Goal: Task Accomplishment & Management: Use online tool/utility

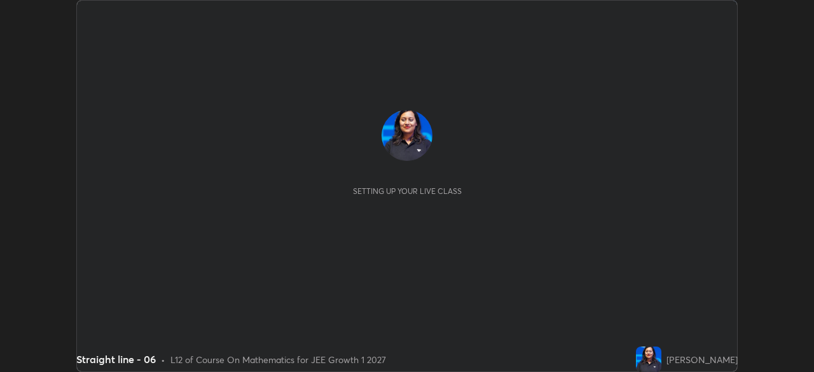
scroll to position [372, 813]
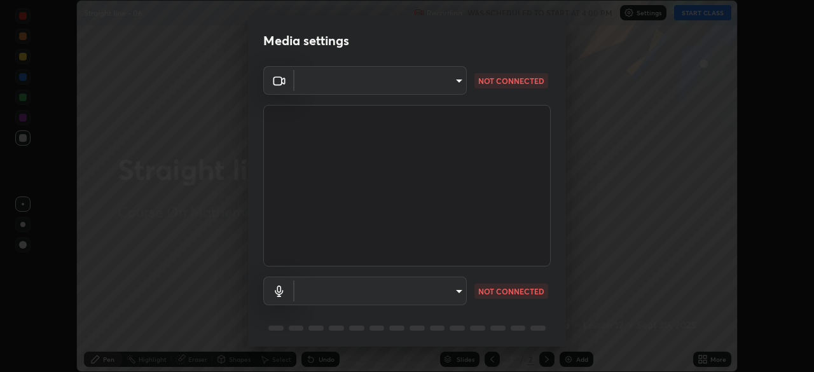
type input "1c1fc7f170fe0fb63c593947f71fbe7b7276dd803ac4132beb317857cbf647bf"
type input "775acd5bf9dea67dddcd35884cf77d022ec2c3d2475586dad7815c24ecc843c5"
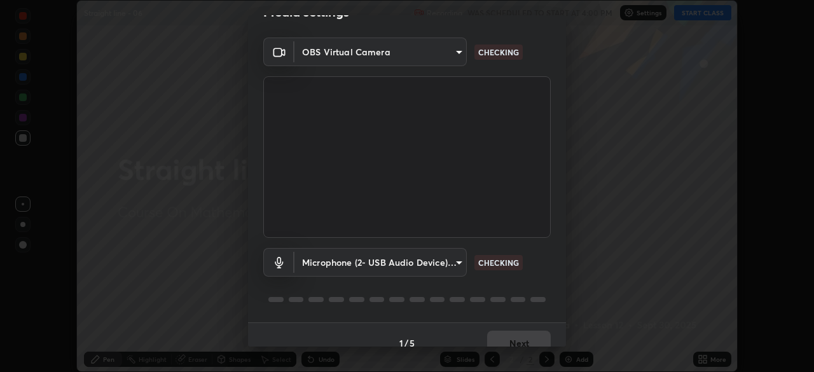
scroll to position [45, 0]
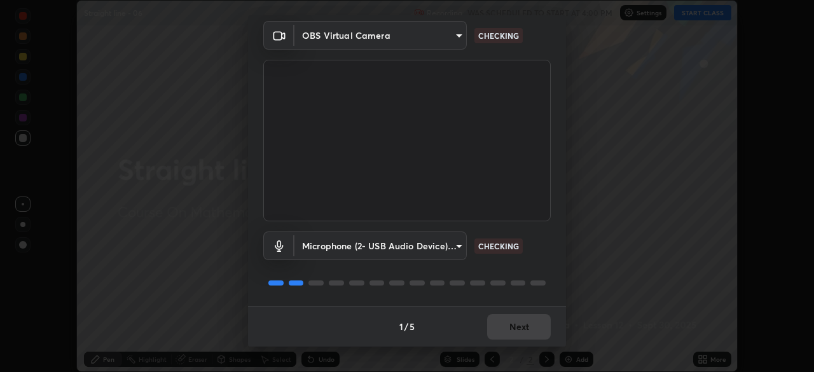
click at [521, 324] on div "1 / 5 Next" at bounding box center [407, 326] width 318 height 41
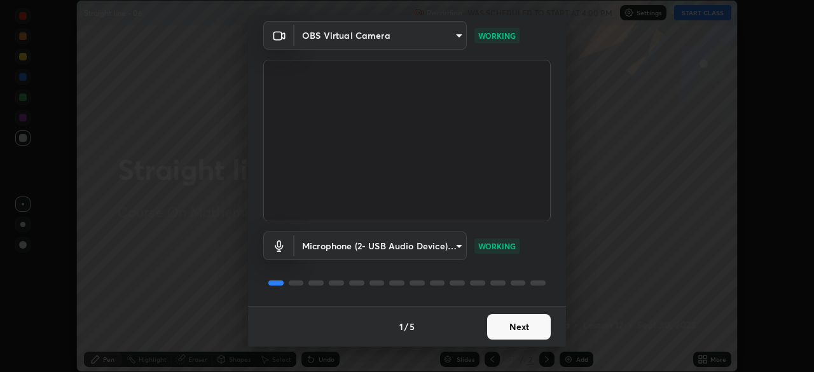
click at [528, 325] on button "Next" at bounding box center [519, 326] width 64 height 25
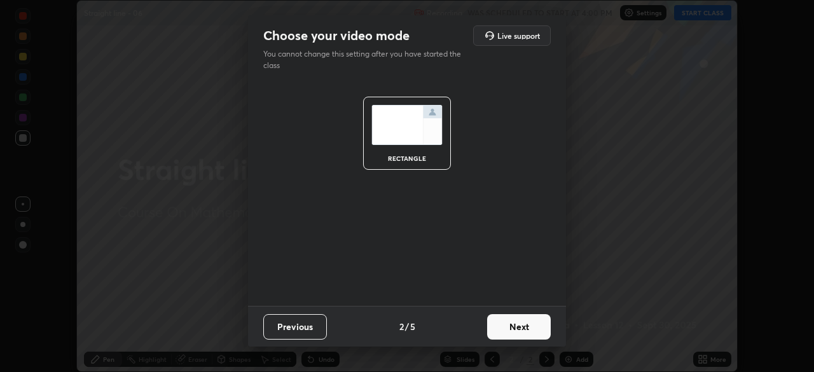
scroll to position [0, 0]
click at [523, 321] on button "Next" at bounding box center [519, 326] width 64 height 25
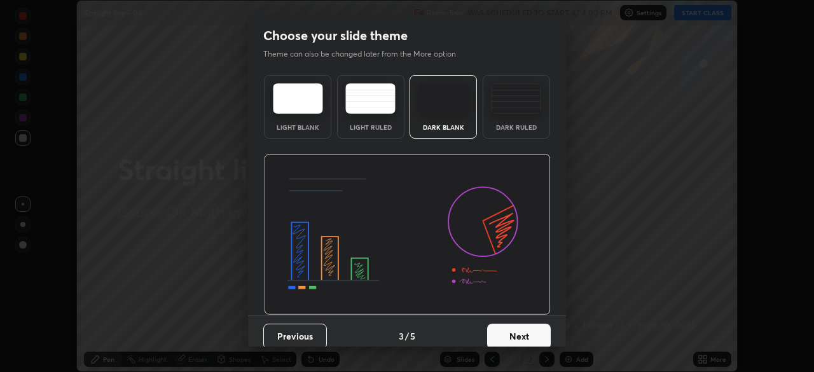
click at [522, 326] on button "Next" at bounding box center [519, 336] width 64 height 25
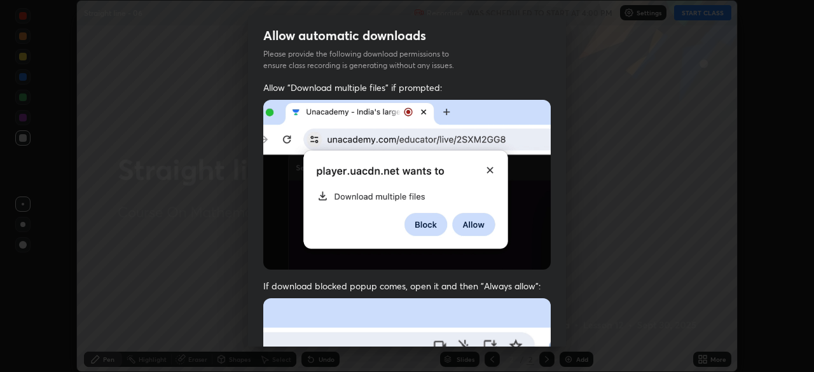
scroll to position [30, 0]
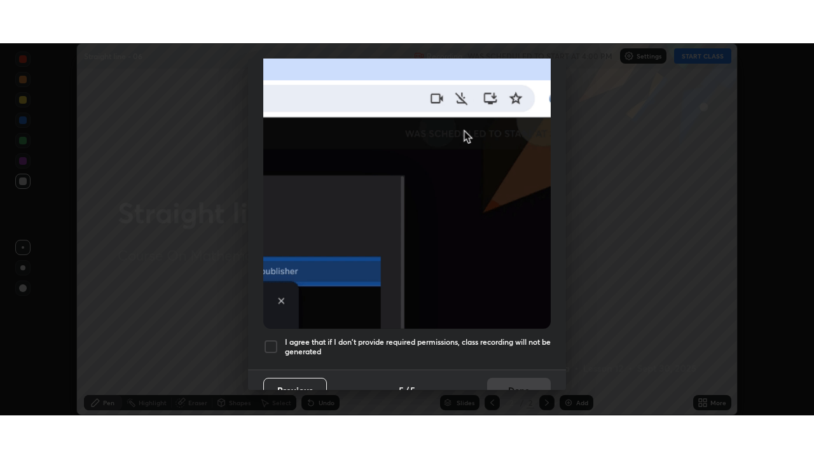
scroll to position [304, 0]
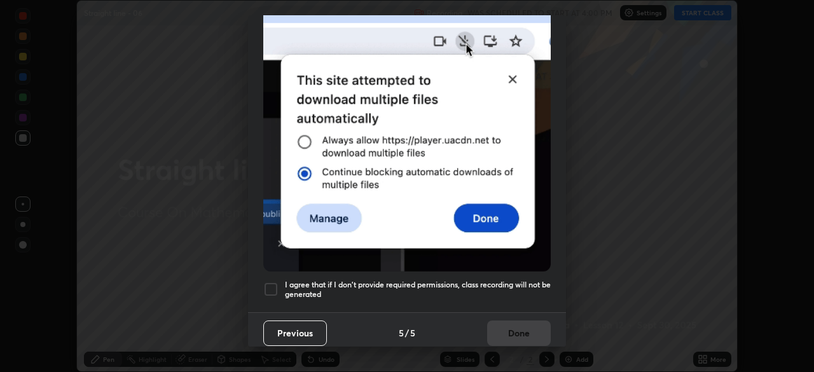
click at [507, 280] on h5 "I agree that if I don't provide required permissions, class recording will not …" at bounding box center [418, 290] width 266 height 20
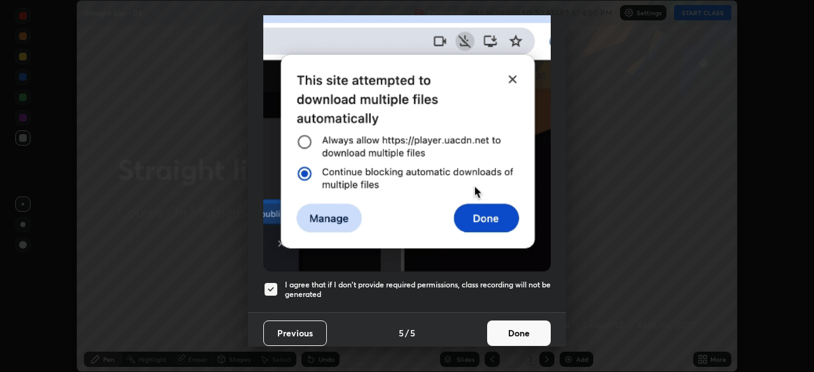
click at [508, 327] on button "Done" at bounding box center [519, 332] width 64 height 25
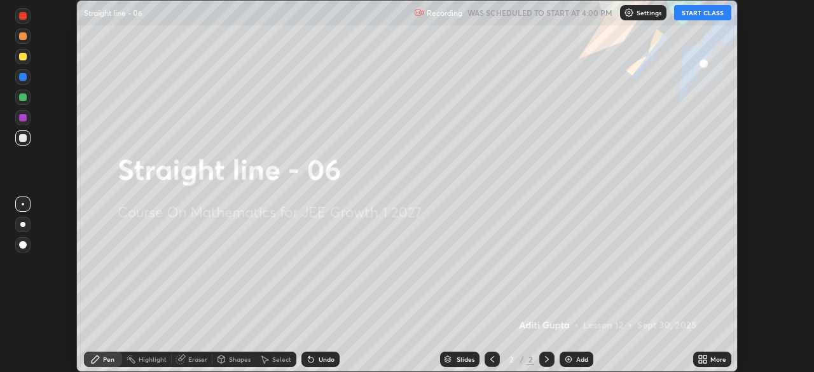
click at [685, 13] on button "START CLASS" at bounding box center [702, 12] width 57 height 15
click at [704, 357] on icon at bounding box center [704, 356] width 3 height 3
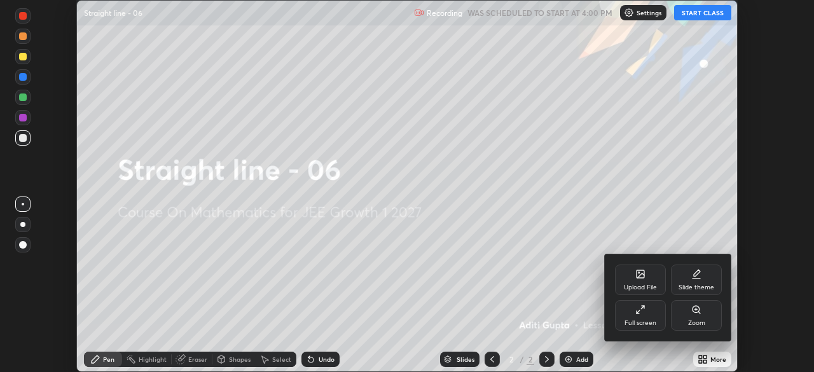
click at [651, 323] on div "Full screen" at bounding box center [640, 323] width 32 height 6
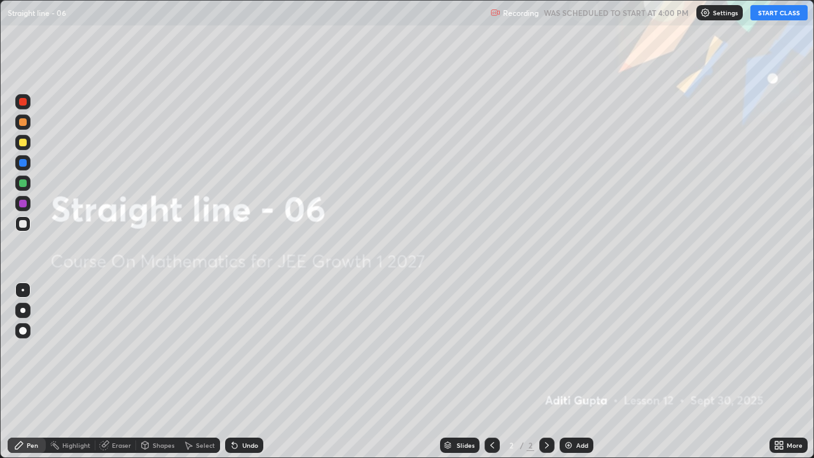
scroll to position [458, 814]
click at [583, 371] on div "Add" at bounding box center [582, 445] width 12 height 6
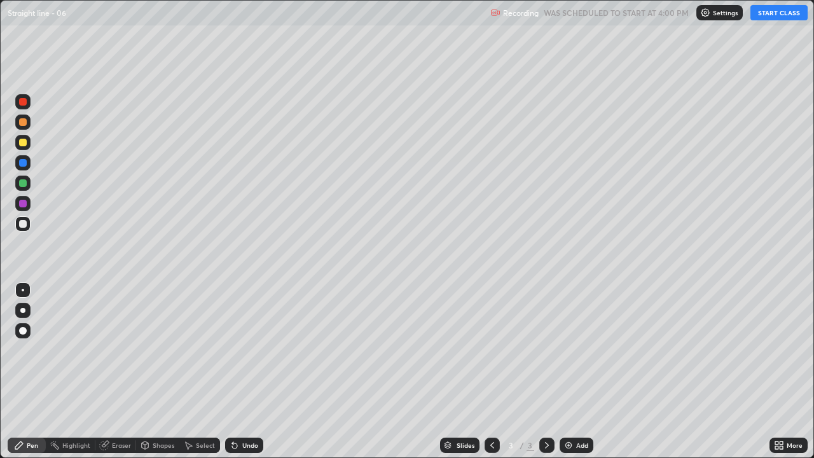
click at [582, 371] on div "Add" at bounding box center [582, 445] width 12 height 6
click at [583, 371] on div "Add" at bounding box center [582, 445] width 12 height 6
click at [583, 371] on div "Add" at bounding box center [576, 444] width 34 height 15
click at [583, 371] on div "Add" at bounding box center [582, 445] width 12 height 6
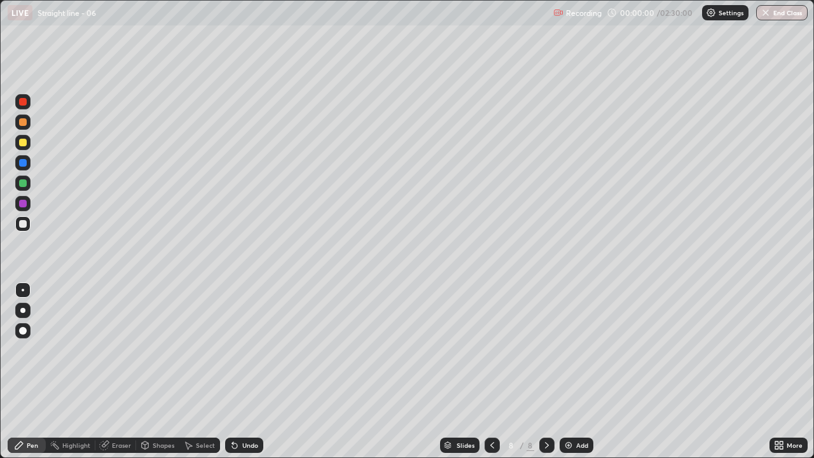
click at [578, 371] on div "Add" at bounding box center [582, 445] width 12 height 6
click at [582, 371] on div "Add" at bounding box center [582, 445] width 12 height 6
click at [578, 371] on div "Add" at bounding box center [582, 445] width 12 height 6
click at [576, 371] on div "Add" at bounding box center [582, 445] width 12 height 6
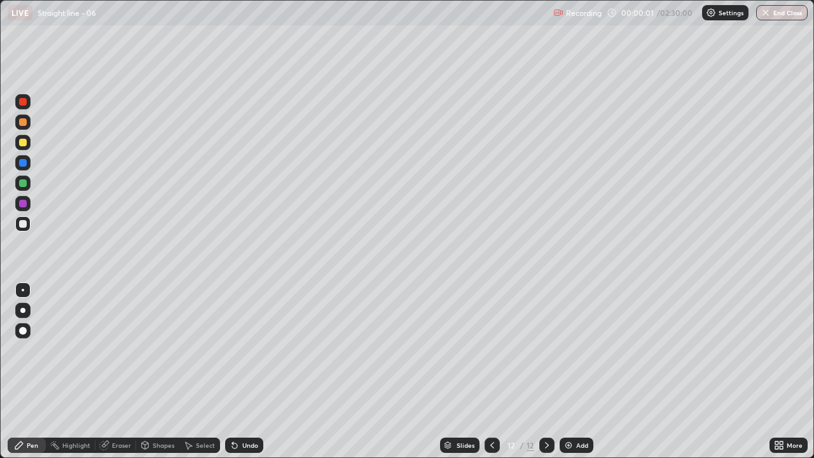
click at [577, 371] on div "Add" at bounding box center [582, 445] width 12 height 6
click at [573, 371] on div "Add" at bounding box center [576, 444] width 34 height 15
click at [574, 371] on div "Add" at bounding box center [576, 444] width 34 height 15
click at [575, 371] on div "Add" at bounding box center [576, 444] width 34 height 15
click at [576, 371] on div "Add" at bounding box center [582, 445] width 12 height 6
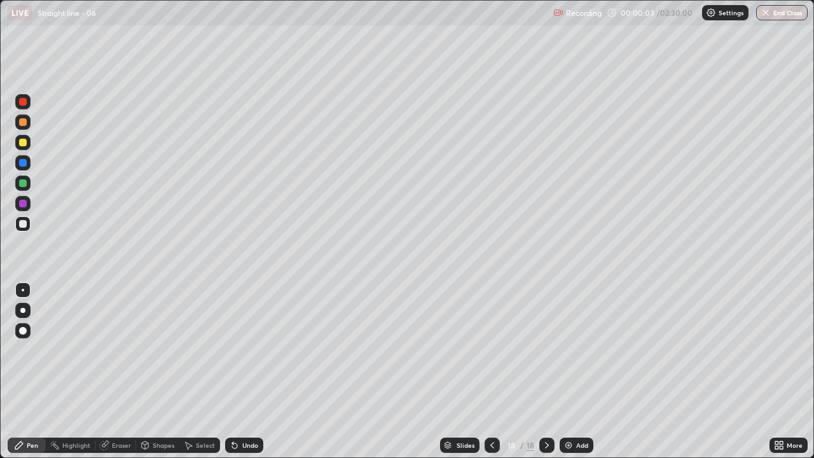
click at [585, 371] on div "Add" at bounding box center [582, 445] width 12 height 6
click at [578, 371] on div "Add" at bounding box center [576, 444] width 34 height 15
click at [574, 371] on div "Add" at bounding box center [577, 444] width 34 height 15
click at [571, 371] on img at bounding box center [568, 445] width 10 height 10
click at [572, 371] on div "Add" at bounding box center [576, 444] width 34 height 15
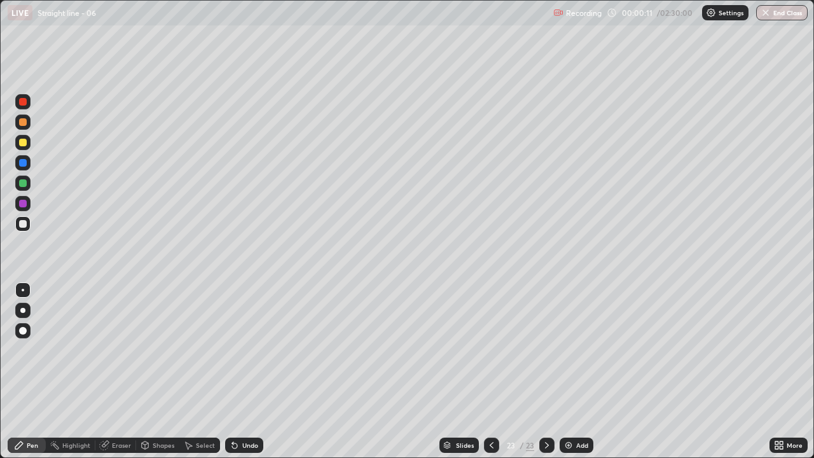
click at [573, 371] on div "Add" at bounding box center [576, 444] width 34 height 15
click at [465, 371] on div "Slides" at bounding box center [465, 445] width 18 height 6
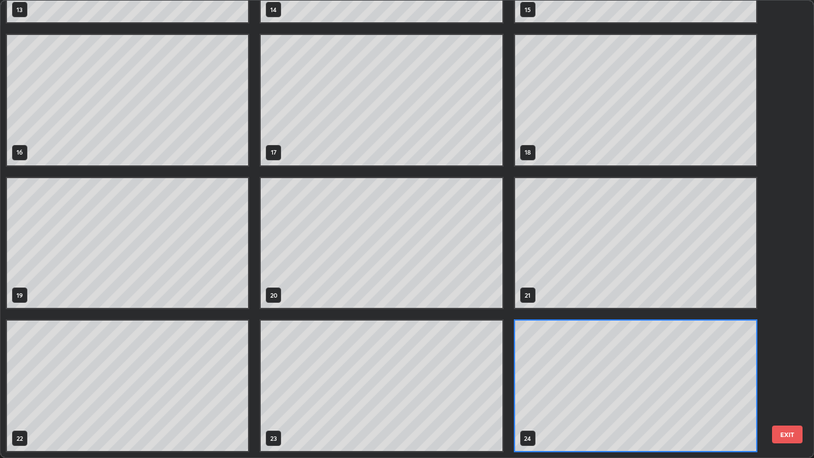
scroll to position [453, 806]
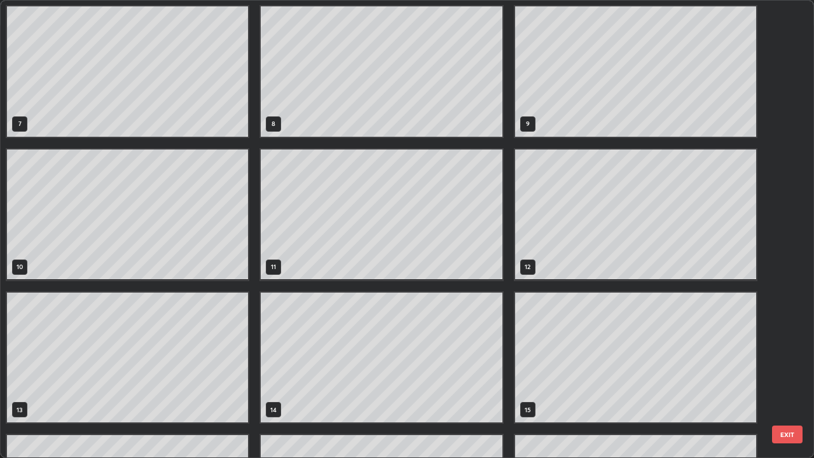
click at [701, 119] on div "4 5 6 7 8 9 10 11 12 13 14 15 16 17 18" at bounding box center [396, 229] width 790 height 456
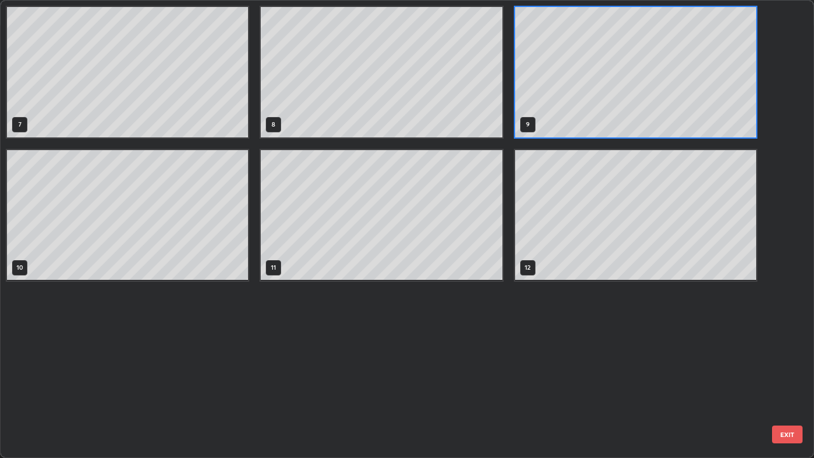
scroll to position [0, 0]
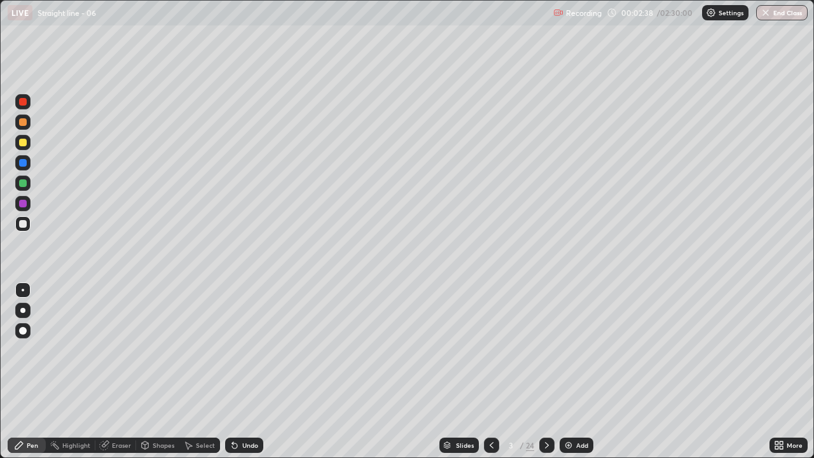
click at [28, 121] on div at bounding box center [22, 121] width 15 height 15
click at [255, 371] on div "Undo" at bounding box center [250, 445] width 16 height 6
click at [28, 184] on div at bounding box center [22, 182] width 15 height 15
click at [248, 371] on div "Undo" at bounding box center [244, 444] width 38 height 15
click at [26, 229] on div at bounding box center [22, 223] width 15 height 15
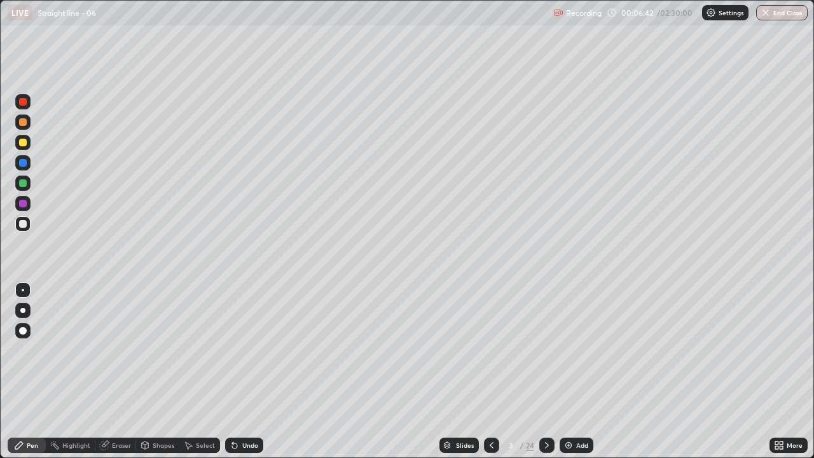
click at [545, 371] on icon at bounding box center [547, 445] width 10 height 10
click at [25, 184] on div at bounding box center [23, 183] width 8 height 8
click at [25, 225] on div at bounding box center [23, 224] width 8 height 8
click at [24, 203] on div at bounding box center [23, 204] width 8 height 8
click at [489, 371] on icon at bounding box center [491, 445] width 10 height 10
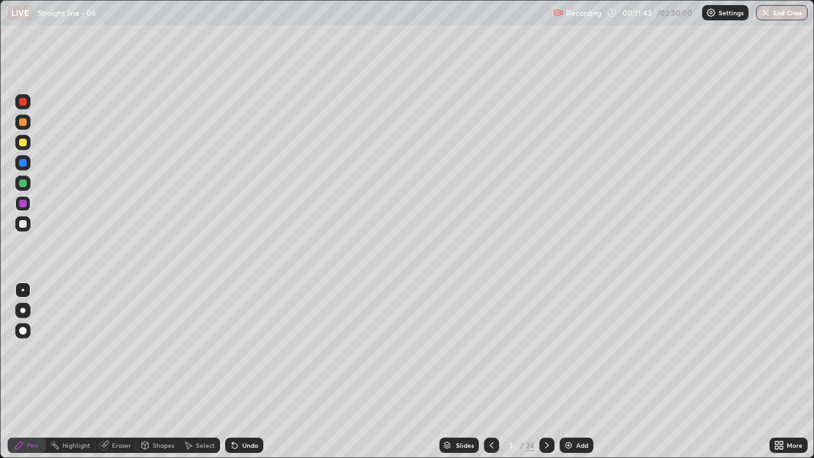
click at [545, 371] on icon at bounding box center [547, 445] width 10 height 10
click at [242, 371] on div "Undo" at bounding box center [250, 445] width 16 height 6
click at [23, 225] on div at bounding box center [23, 224] width 8 height 8
click at [545, 371] on icon at bounding box center [547, 445] width 10 height 10
click at [489, 371] on icon at bounding box center [491, 445] width 4 height 6
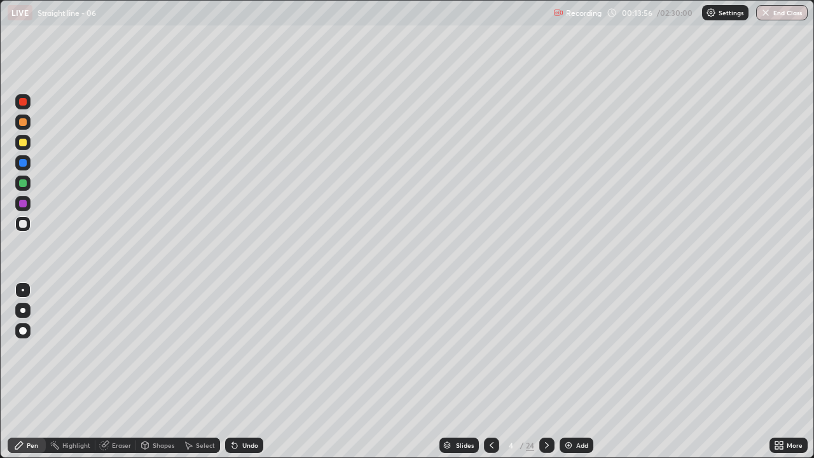
click at [552, 371] on div at bounding box center [546, 444] width 15 height 15
click at [25, 143] on div at bounding box center [23, 143] width 8 height 8
click at [26, 224] on div at bounding box center [23, 224] width 8 height 8
click at [239, 371] on div "Undo" at bounding box center [244, 444] width 38 height 15
click at [24, 183] on div at bounding box center [23, 183] width 8 height 8
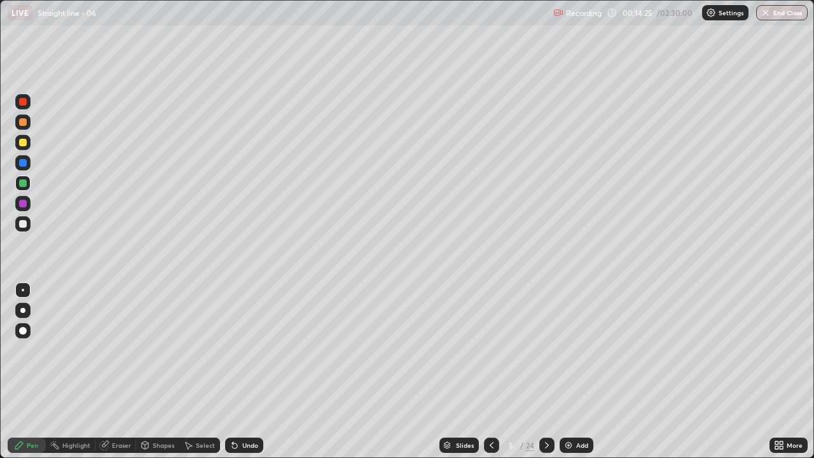
click at [25, 228] on div at bounding box center [22, 223] width 15 height 15
click at [119, 371] on div "Eraser" at bounding box center [121, 445] width 19 height 6
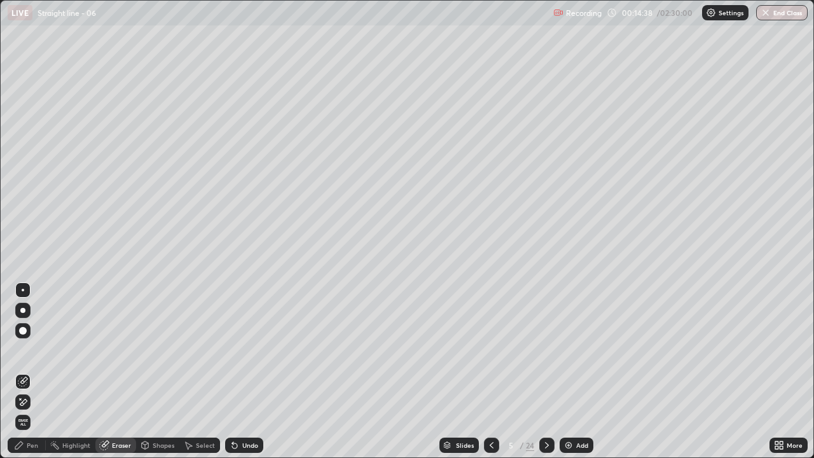
click at [39, 371] on div "Pen" at bounding box center [27, 444] width 38 height 15
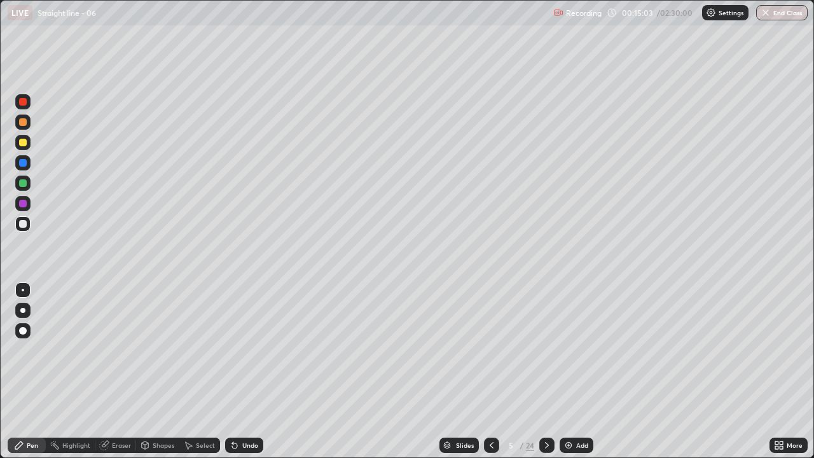
click at [24, 204] on div at bounding box center [23, 204] width 8 height 8
click at [24, 224] on div at bounding box center [23, 224] width 8 height 8
click at [23, 204] on div at bounding box center [23, 204] width 8 height 8
click at [242, 371] on div "Undo" at bounding box center [250, 445] width 16 height 6
click at [238, 371] on div "Undo" at bounding box center [244, 444] width 38 height 15
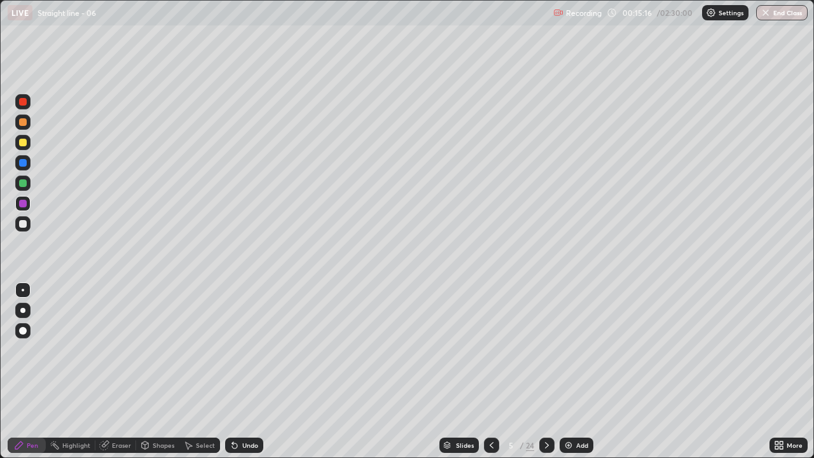
click at [25, 182] on div at bounding box center [23, 183] width 8 height 8
click at [24, 205] on div at bounding box center [23, 204] width 8 height 8
click at [24, 184] on div at bounding box center [23, 183] width 8 height 8
click at [22, 226] on div at bounding box center [23, 224] width 8 height 8
click at [116, 371] on div "Eraser" at bounding box center [121, 445] width 19 height 6
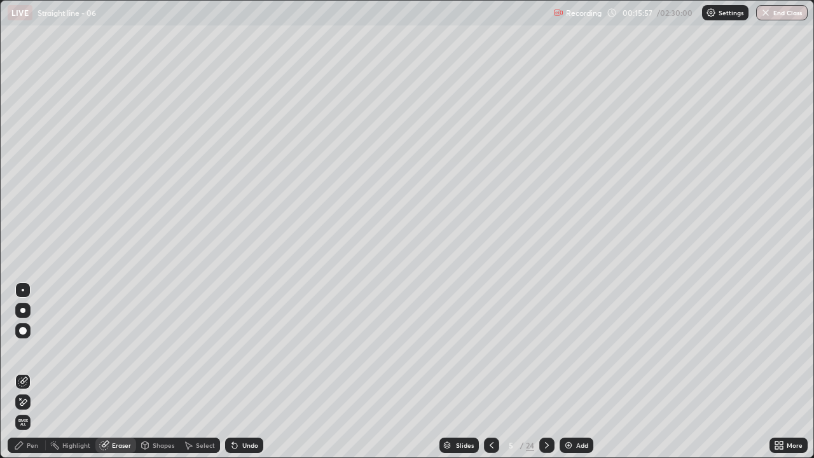
click at [29, 371] on div "Pen" at bounding box center [32, 445] width 11 height 6
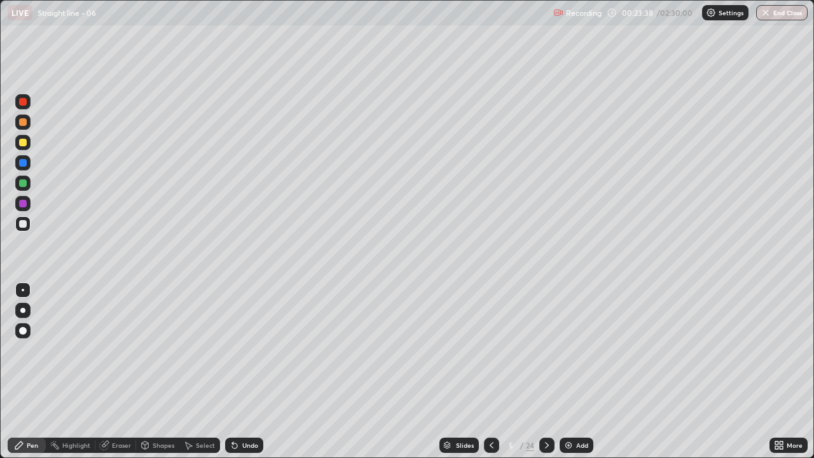
click at [550, 371] on icon at bounding box center [547, 445] width 10 height 10
click at [24, 125] on div at bounding box center [23, 122] width 8 height 8
click at [24, 224] on div at bounding box center [23, 224] width 8 height 8
click at [246, 371] on div "Undo" at bounding box center [244, 444] width 38 height 15
click at [245, 371] on div "Undo" at bounding box center [244, 444] width 38 height 15
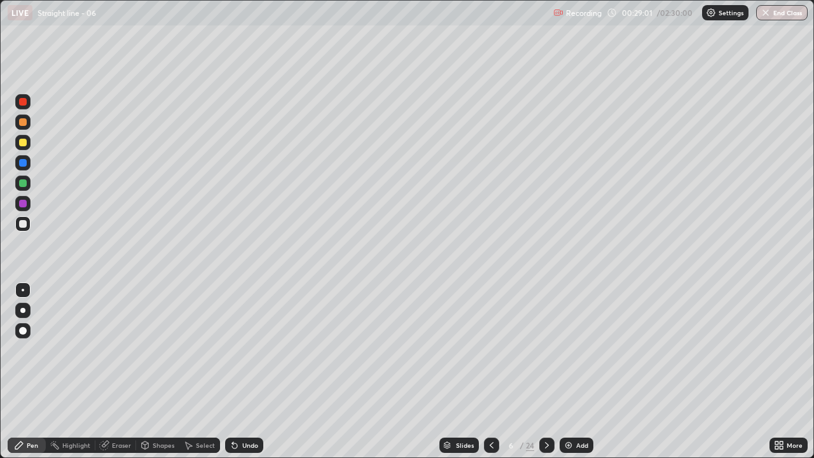
click at [27, 147] on div at bounding box center [22, 142] width 15 height 15
click at [544, 371] on icon at bounding box center [547, 445] width 10 height 10
click at [238, 371] on div "Undo" at bounding box center [244, 444] width 38 height 15
click at [25, 223] on div at bounding box center [23, 224] width 8 height 8
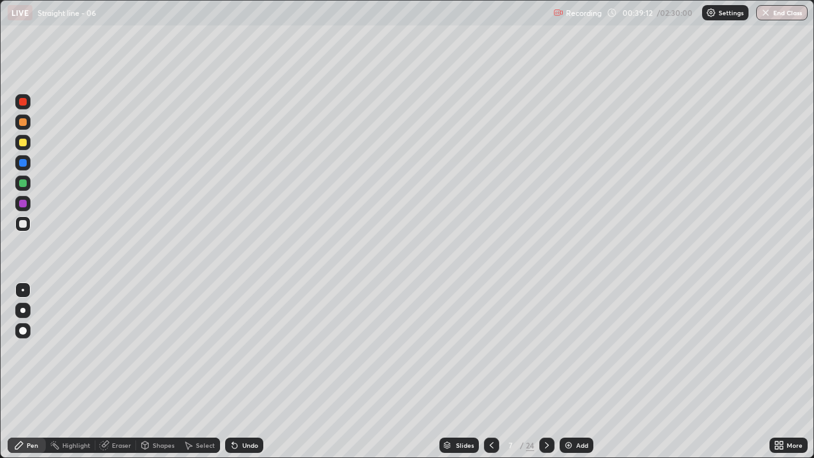
click at [24, 163] on div at bounding box center [23, 163] width 8 height 8
click at [23, 204] on div at bounding box center [23, 204] width 8 height 8
click at [28, 186] on div at bounding box center [22, 182] width 15 height 15
click at [30, 223] on div at bounding box center [22, 223] width 15 height 15
click at [25, 205] on div at bounding box center [23, 204] width 8 height 8
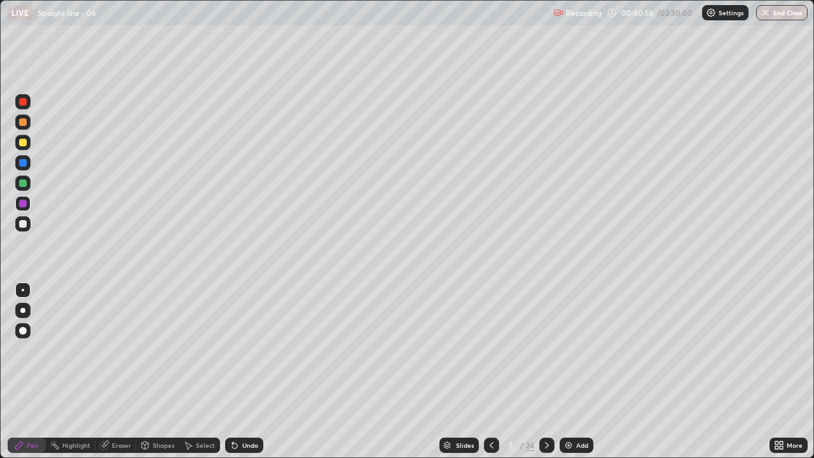
click at [24, 102] on div at bounding box center [23, 102] width 8 height 8
click at [24, 226] on div at bounding box center [23, 224] width 8 height 8
click at [249, 371] on div "Undo" at bounding box center [250, 445] width 16 height 6
click at [249, 371] on div "Undo" at bounding box center [244, 444] width 38 height 15
click at [254, 371] on div "Undo" at bounding box center [250, 445] width 16 height 6
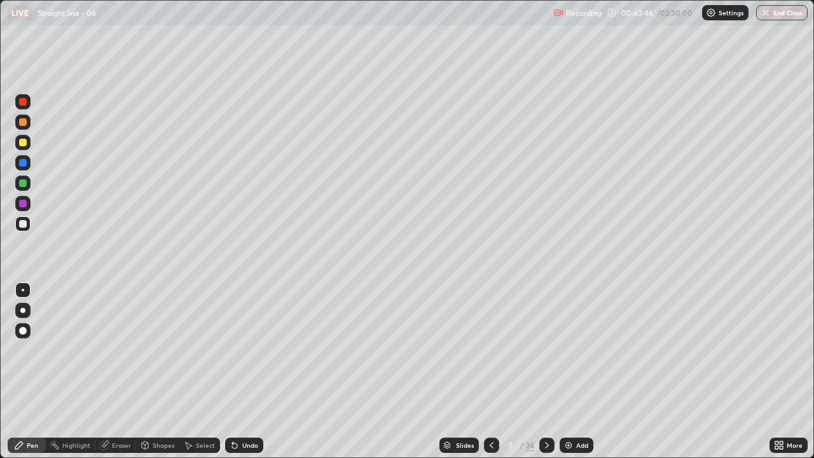
click at [253, 371] on div "Undo" at bounding box center [250, 445] width 16 height 6
click at [545, 371] on icon at bounding box center [547, 445] width 10 height 10
click at [490, 371] on icon at bounding box center [491, 445] width 10 height 10
click at [201, 371] on div "Select" at bounding box center [205, 445] width 19 height 6
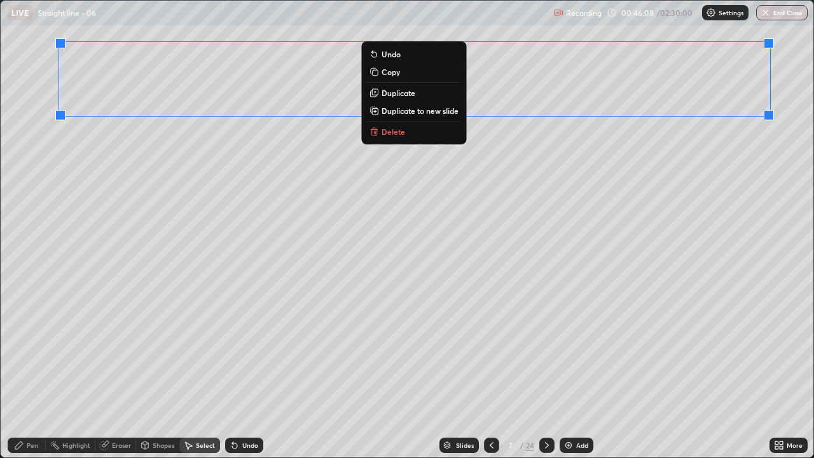
click at [425, 111] on p "Duplicate to new slide" at bounding box center [419, 111] width 77 height 10
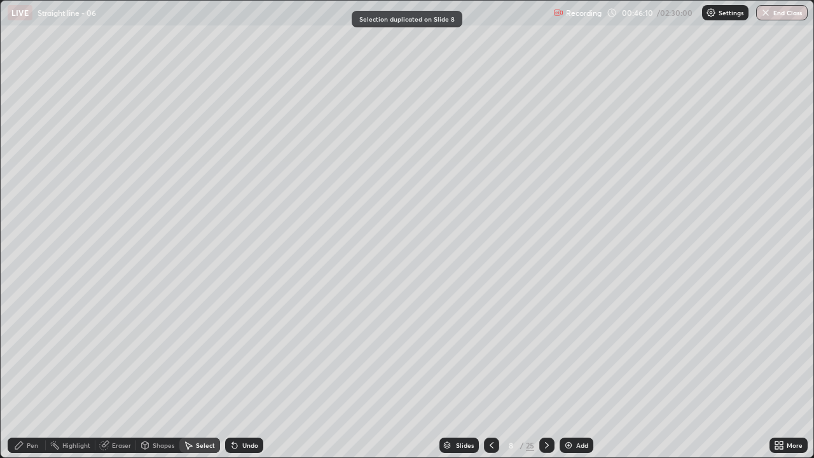
click at [117, 371] on div "Eraser" at bounding box center [121, 445] width 19 height 6
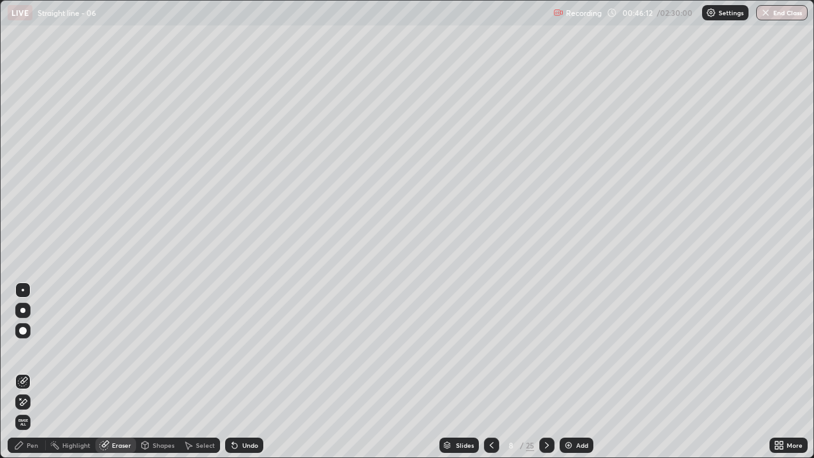
click at [34, 371] on div "Pen" at bounding box center [27, 444] width 38 height 15
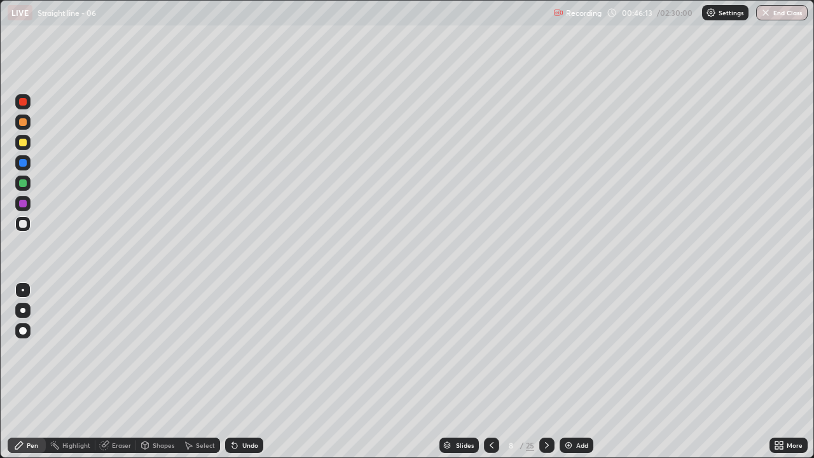
click at [25, 145] on div at bounding box center [23, 143] width 8 height 8
click at [490, 371] on icon at bounding box center [491, 445] width 10 height 10
click at [547, 371] on icon at bounding box center [547, 445] width 10 height 10
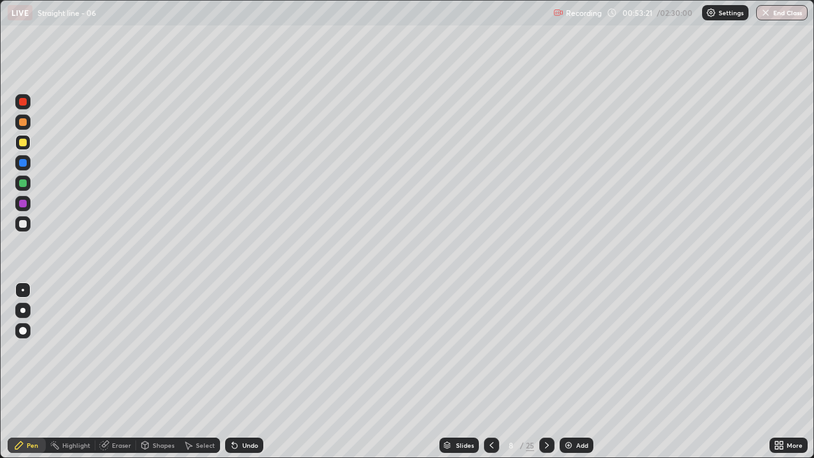
click at [547, 371] on icon at bounding box center [547, 445] width 10 height 10
click at [496, 371] on div at bounding box center [491, 444] width 15 height 15
click at [576, 371] on div "Add" at bounding box center [582, 445] width 12 height 6
click at [490, 371] on icon at bounding box center [491, 445] width 10 height 10
click at [547, 371] on icon at bounding box center [547, 445] width 10 height 10
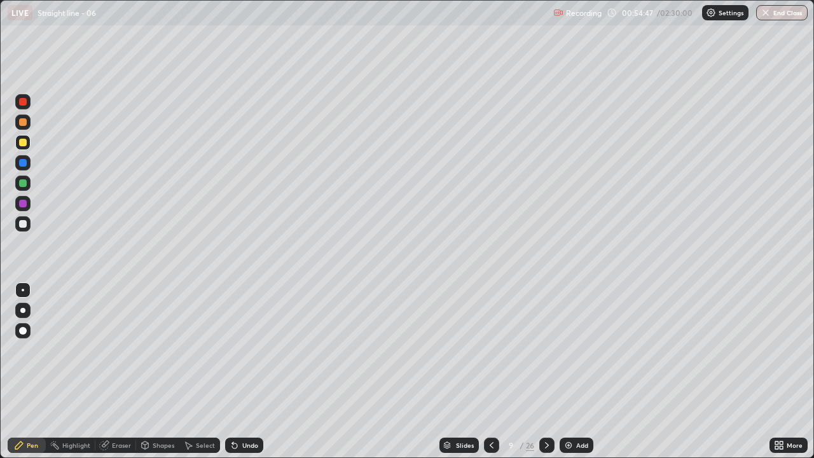
click at [547, 371] on icon at bounding box center [547, 445] width 10 height 10
click at [490, 371] on icon at bounding box center [491, 445] width 10 height 10
click at [489, 371] on icon at bounding box center [491, 445] width 10 height 10
click at [23, 226] on div at bounding box center [23, 224] width 8 height 8
click at [27, 141] on div at bounding box center [22, 142] width 15 height 15
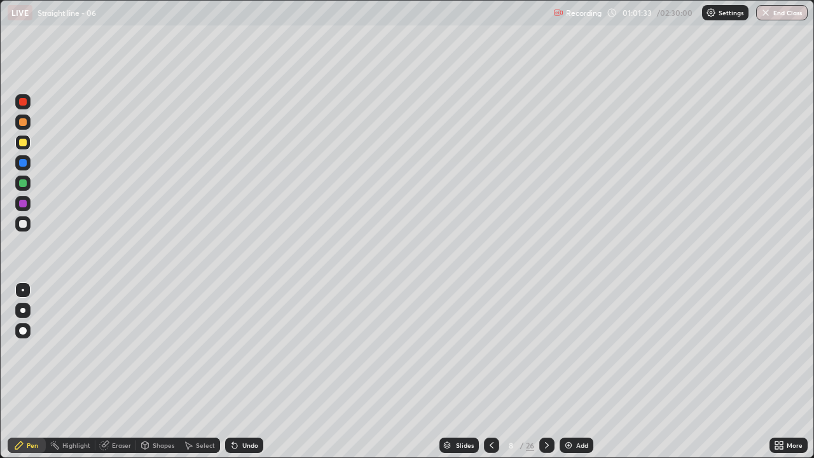
click at [24, 203] on div at bounding box center [23, 204] width 8 height 8
click at [23, 224] on div at bounding box center [23, 224] width 8 height 8
click at [232, 371] on icon at bounding box center [232, 442] width 1 height 1
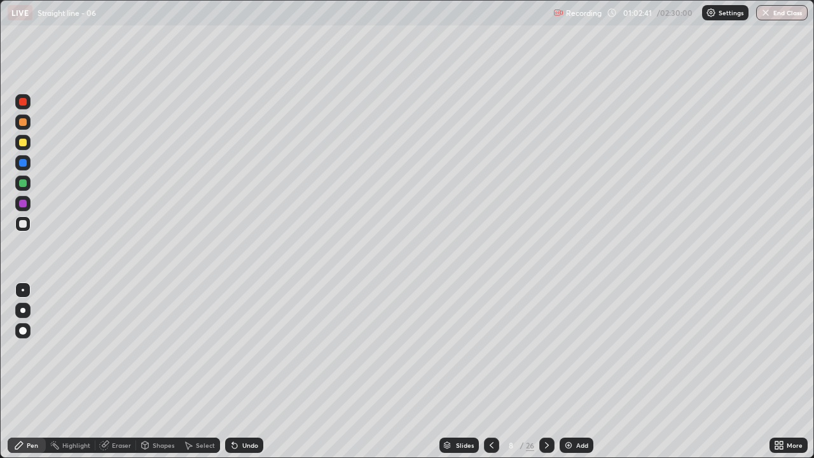
click at [30, 184] on div at bounding box center [22, 182] width 15 height 15
click at [26, 221] on div at bounding box center [23, 224] width 8 height 8
click at [249, 371] on div "Undo" at bounding box center [250, 445] width 16 height 6
click at [545, 371] on icon at bounding box center [547, 445] width 10 height 10
click at [547, 371] on icon at bounding box center [547, 445] width 10 height 10
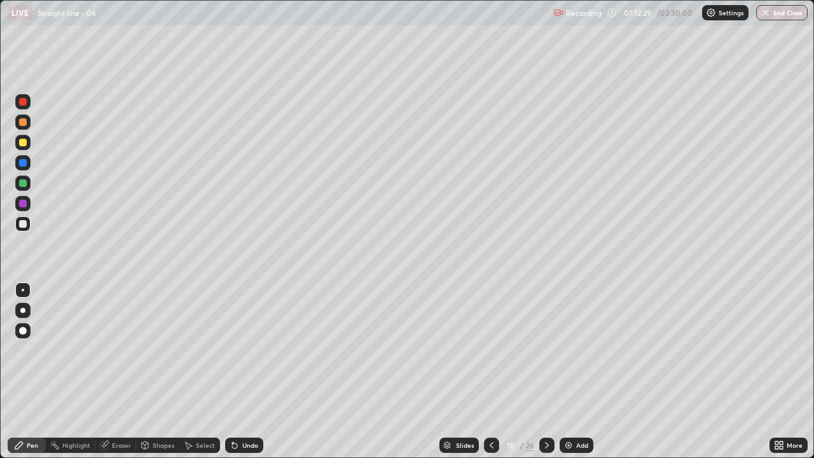
click at [547, 371] on icon at bounding box center [547, 445] width 10 height 10
click at [493, 371] on div at bounding box center [491, 444] width 15 height 15
click at [490, 371] on icon at bounding box center [491, 445] width 10 height 10
click at [548, 371] on icon at bounding box center [547, 445] width 10 height 10
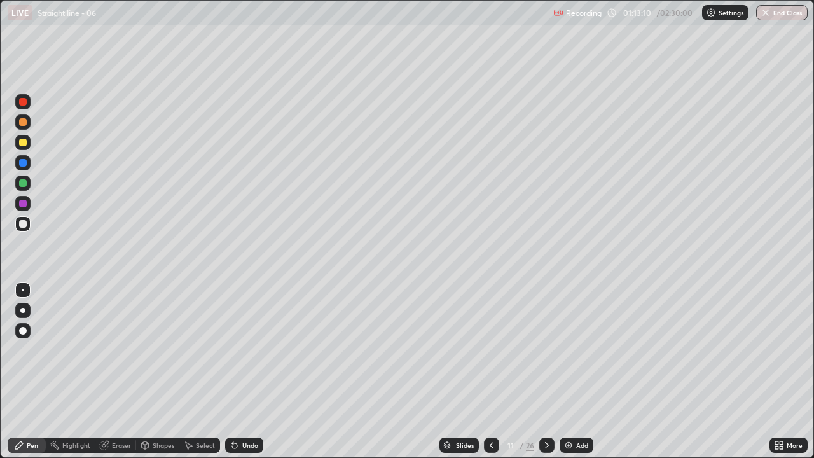
click at [242, 371] on div "Undo" at bounding box center [244, 444] width 38 height 15
click at [545, 371] on icon at bounding box center [547, 445] width 10 height 10
click at [28, 147] on div at bounding box center [22, 142] width 15 height 15
click at [27, 228] on div at bounding box center [22, 223] width 15 height 15
click at [22, 185] on div at bounding box center [23, 183] width 8 height 8
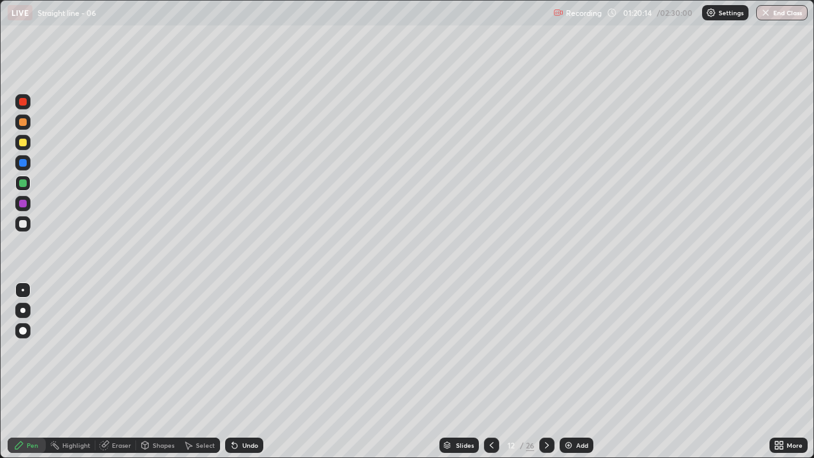
click at [25, 144] on div at bounding box center [23, 143] width 8 height 8
click at [242, 371] on div "Undo" at bounding box center [250, 445] width 16 height 6
click at [243, 371] on div "Undo" at bounding box center [250, 445] width 16 height 6
click at [242, 371] on div "Undo" at bounding box center [250, 445] width 16 height 6
click at [26, 186] on div at bounding box center [22, 182] width 15 height 15
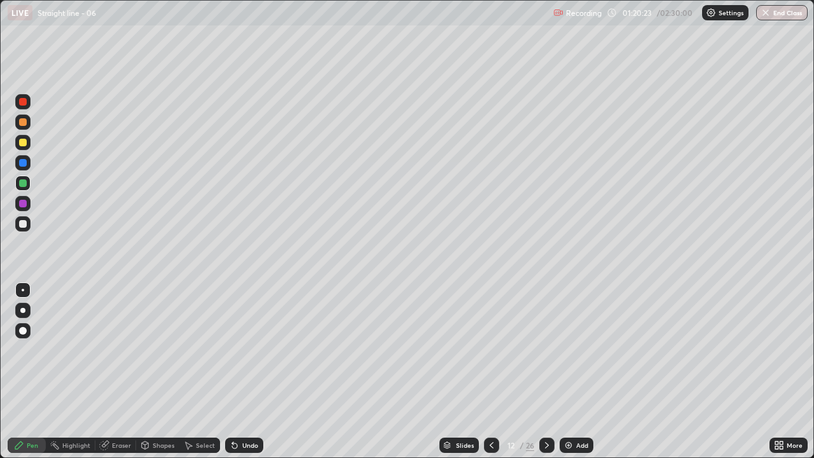
click at [25, 145] on div at bounding box center [23, 143] width 8 height 8
click at [245, 371] on div "Undo" at bounding box center [244, 444] width 38 height 15
click at [21, 102] on div at bounding box center [23, 102] width 8 height 8
click at [26, 183] on div at bounding box center [23, 183] width 8 height 8
click at [26, 200] on div at bounding box center [22, 203] width 15 height 15
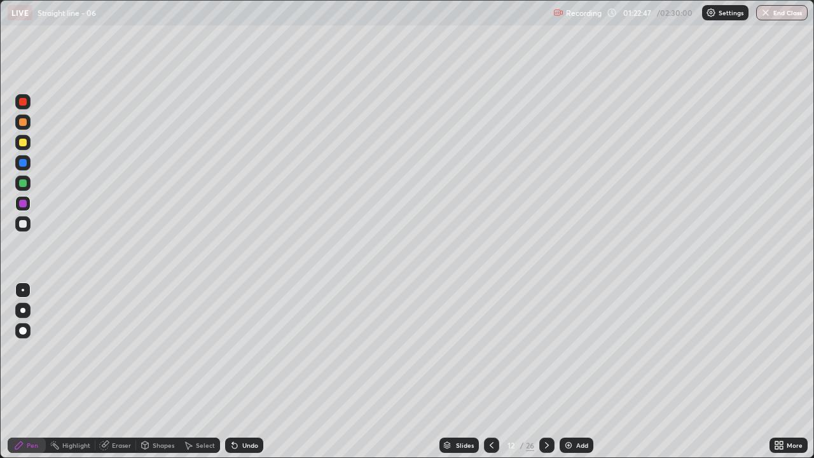
click at [27, 225] on div at bounding box center [22, 223] width 15 height 15
click at [24, 183] on div at bounding box center [23, 183] width 8 height 8
click at [26, 227] on div at bounding box center [22, 223] width 15 height 15
click at [248, 371] on div "Undo" at bounding box center [250, 445] width 16 height 6
click at [249, 371] on div "Undo" at bounding box center [250, 445] width 16 height 6
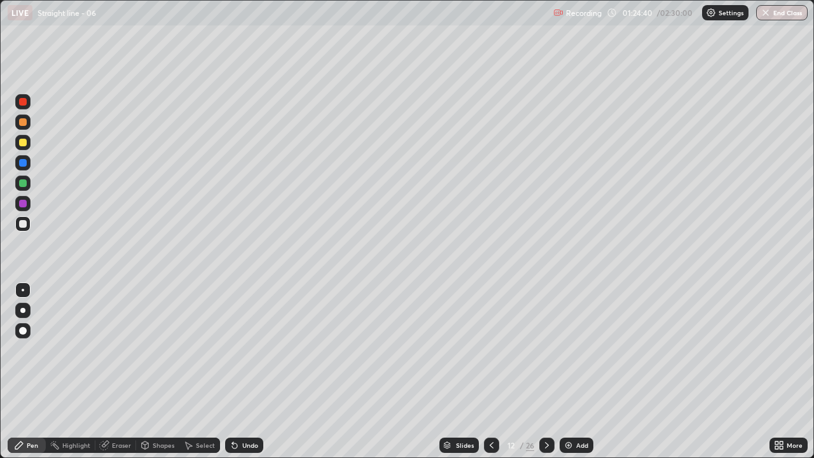
click at [545, 371] on icon at bounding box center [547, 445] width 10 height 10
click at [490, 371] on icon at bounding box center [491, 445] width 10 height 10
click at [547, 371] on icon at bounding box center [547, 445] width 10 height 10
click at [23, 310] on div at bounding box center [22, 310] width 5 height 5
click at [24, 331] on div at bounding box center [23, 331] width 8 height 8
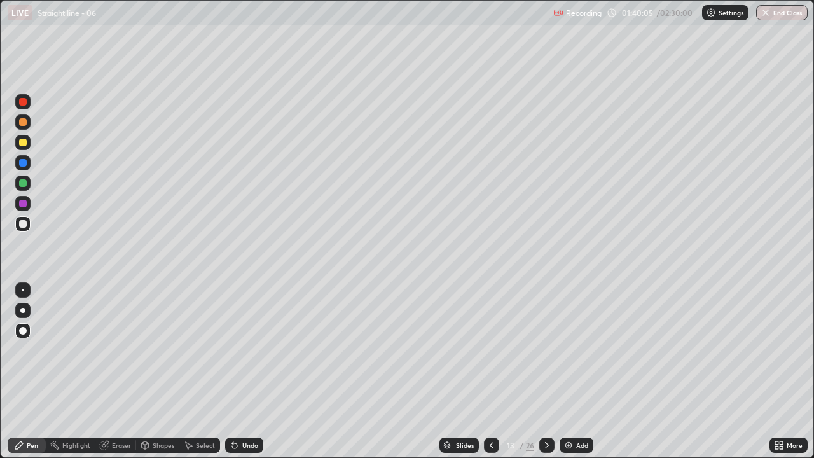
click at [233, 371] on icon at bounding box center [234, 445] width 5 height 5
click at [242, 371] on div "Undo" at bounding box center [250, 445] width 16 height 6
click at [240, 371] on div "Undo" at bounding box center [244, 444] width 38 height 15
click at [545, 371] on icon at bounding box center [547, 445] width 10 height 10
click at [24, 142] on div at bounding box center [23, 143] width 8 height 8
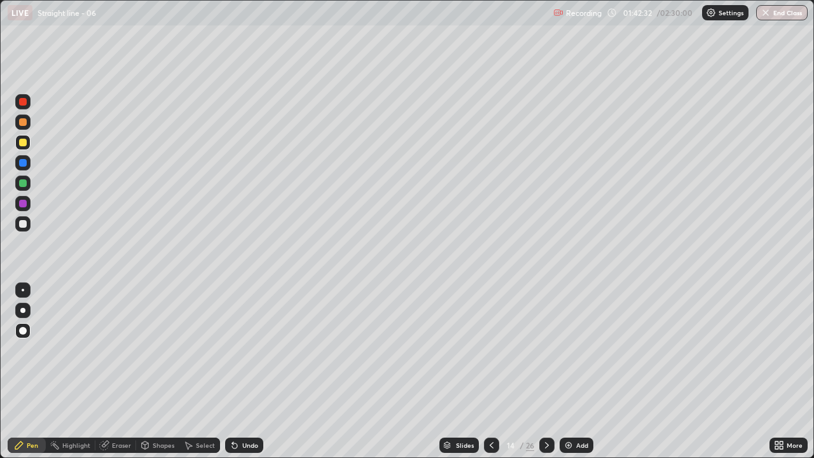
click at [32, 371] on div "Pen" at bounding box center [32, 445] width 11 height 6
click at [35, 371] on div "Pen" at bounding box center [32, 445] width 11 height 6
click at [23, 290] on div at bounding box center [23, 290] width 3 height 3
click at [27, 225] on div at bounding box center [22, 223] width 15 height 15
click at [245, 371] on div "Undo" at bounding box center [244, 444] width 38 height 15
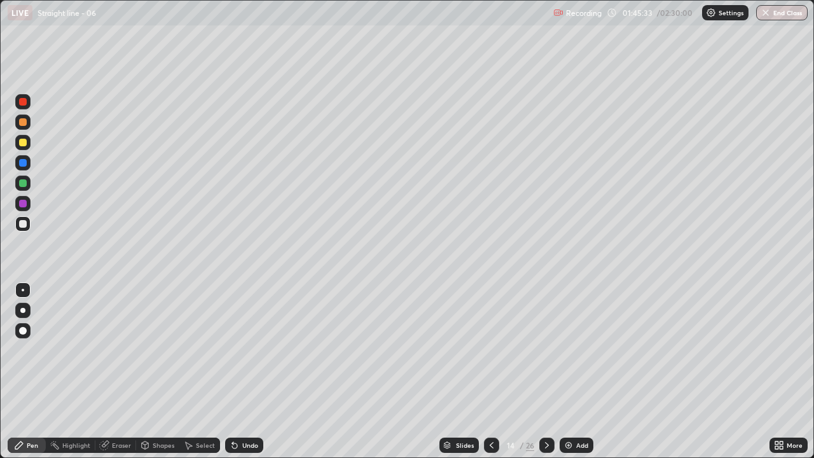
click at [247, 371] on div "Undo" at bounding box center [250, 445] width 16 height 6
click at [259, 371] on div "Undo" at bounding box center [244, 444] width 38 height 15
click at [550, 371] on icon at bounding box center [547, 445] width 10 height 10
click at [23, 204] on div at bounding box center [23, 204] width 8 height 8
click at [23, 224] on div at bounding box center [23, 224] width 8 height 8
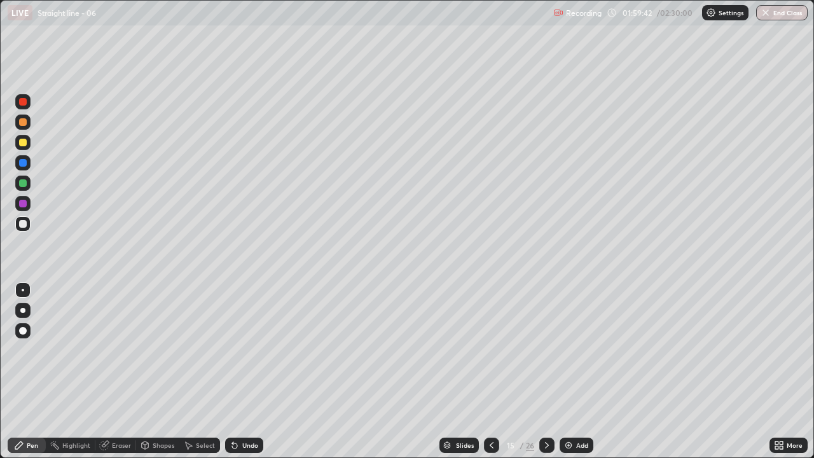
click at [25, 142] on div at bounding box center [23, 143] width 8 height 8
click at [545, 371] on icon at bounding box center [547, 445] width 10 height 10
click at [239, 371] on div "Undo" at bounding box center [244, 444] width 38 height 15
click at [24, 224] on div at bounding box center [23, 224] width 8 height 8
click at [232, 371] on icon at bounding box center [232, 442] width 1 height 1
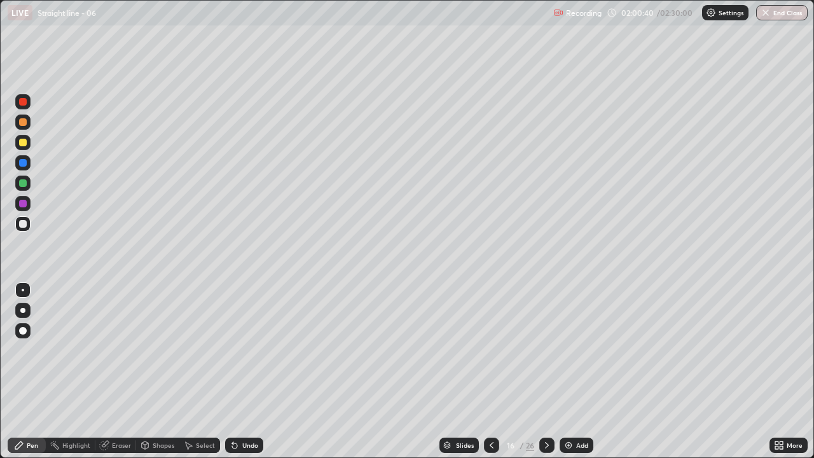
click at [232, 371] on icon at bounding box center [232, 442] width 1 height 1
click at [250, 371] on div "Undo" at bounding box center [250, 445] width 16 height 6
click at [24, 183] on div at bounding box center [23, 183] width 8 height 8
click at [24, 228] on div at bounding box center [22, 223] width 15 height 15
click at [28, 100] on div at bounding box center [22, 101] width 15 height 15
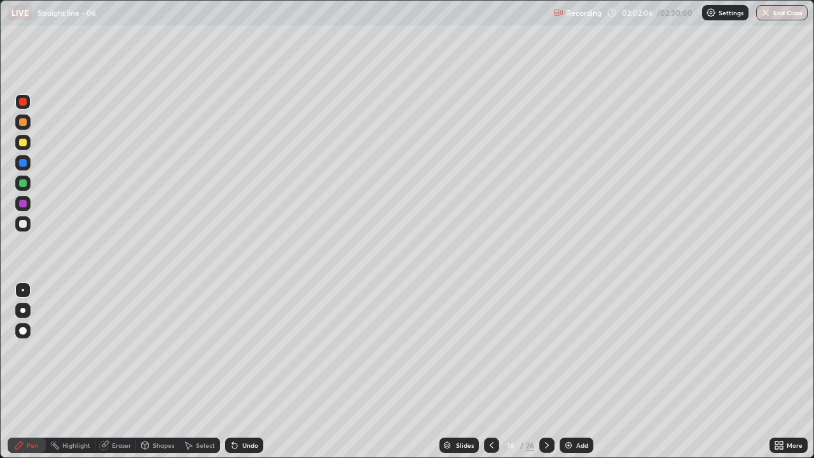
click at [24, 227] on div at bounding box center [23, 224] width 8 height 8
click at [545, 371] on div at bounding box center [546, 444] width 15 height 15
click at [489, 371] on icon at bounding box center [491, 445] width 10 height 10
click at [546, 371] on icon at bounding box center [547, 445] width 10 height 10
click at [26, 204] on div at bounding box center [23, 204] width 8 height 8
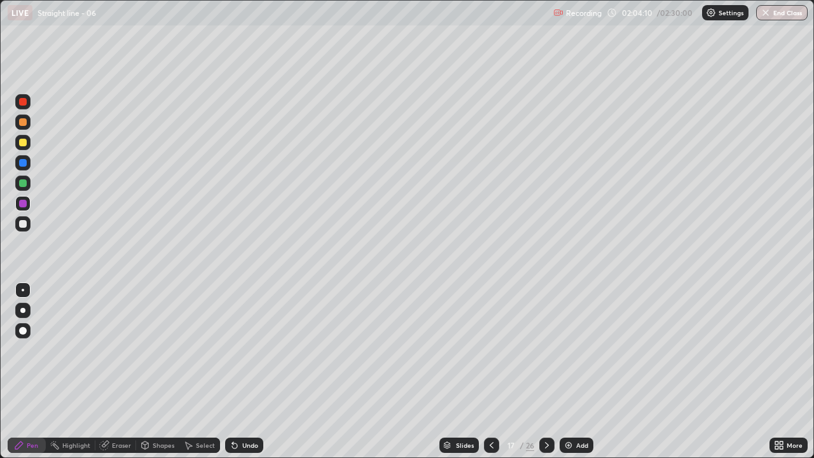
click at [24, 146] on div at bounding box center [23, 143] width 8 height 8
click at [27, 224] on div at bounding box center [22, 223] width 15 height 15
click at [121, 371] on div "Eraser" at bounding box center [121, 445] width 19 height 6
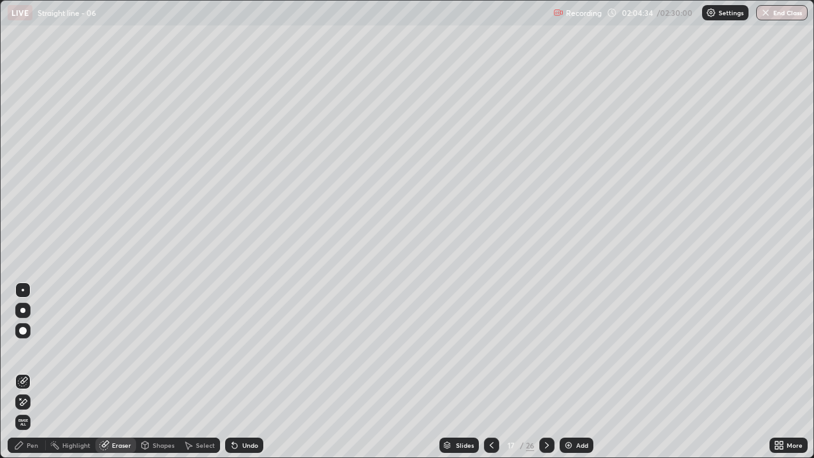
click at [35, 371] on div "Pen" at bounding box center [32, 445] width 11 height 6
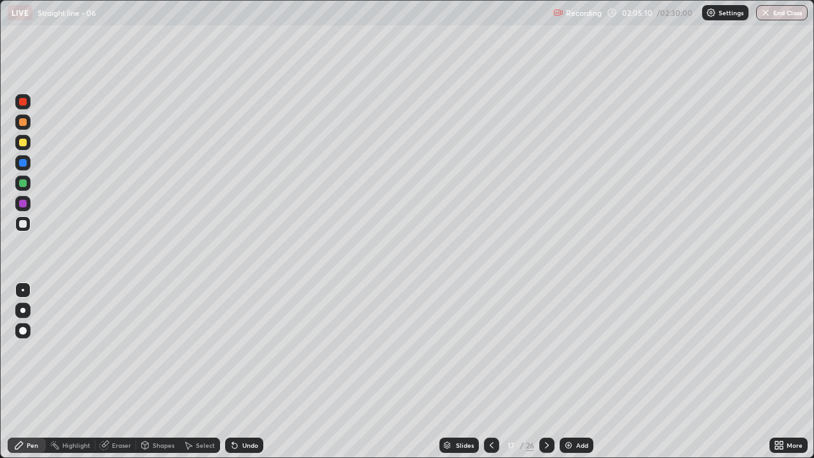
click at [490, 371] on icon at bounding box center [491, 445] width 10 height 10
click at [551, 371] on div at bounding box center [546, 444] width 15 height 15
click at [546, 371] on icon at bounding box center [547, 445] width 10 height 10
click at [250, 371] on div "Undo" at bounding box center [250, 445] width 16 height 6
click at [247, 371] on div "Undo" at bounding box center [250, 445] width 16 height 6
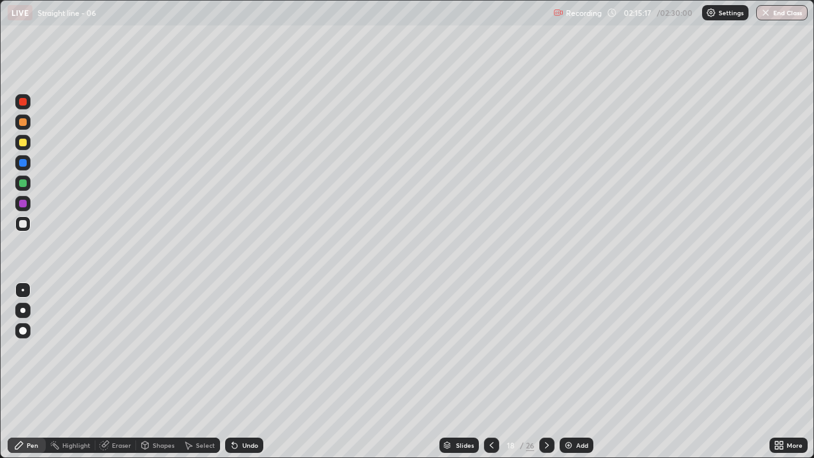
click at [496, 371] on div at bounding box center [491, 444] width 15 height 15
click at [542, 371] on icon at bounding box center [547, 445] width 10 height 10
click at [24, 102] on div at bounding box center [23, 102] width 8 height 8
click at [24, 204] on div at bounding box center [23, 204] width 8 height 8
click at [248, 371] on div "Undo" at bounding box center [250, 445] width 16 height 6
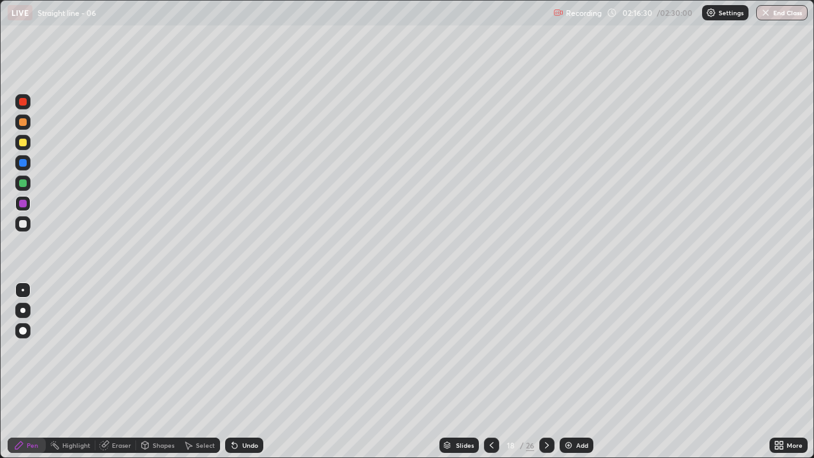
click at [250, 371] on div "Undo" at bounding box center [244, 444] width 38 height 15
click at [242, 371] on div "Undo" at bounding box center [250, 445] width 16 height 6
click at [25, 224] on div at bounding box center [23, 224] width 8 height 8
click at [246, 371] on div "Undo" at bounding box center [250, 445] width 16 height 6
click at [552, 371] on div at bounding box center [546, 444] width 15 height 25
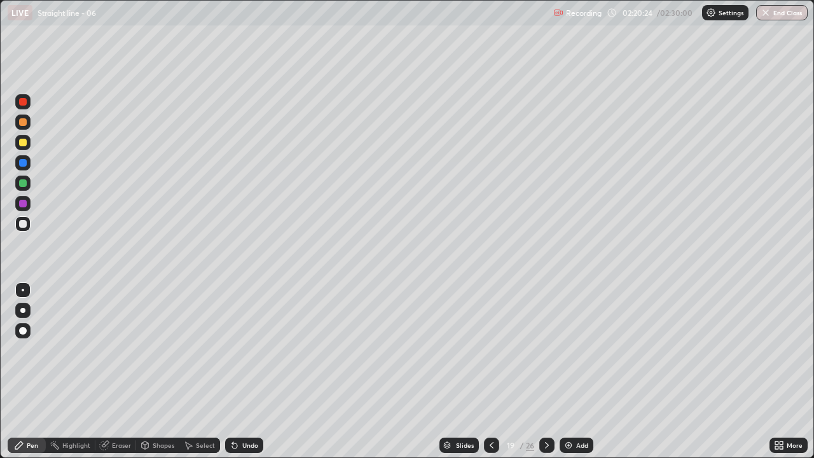
click at [23, 143] on div at bounding box center [23, 143] width 8 height 8
click at [28, 226] on div at bounding box center [22, 223] width 15 height 15
click at [23, 184] on div at bounding box center [23, 183] width 8 height 8
click at [24, 224] on div at bounding box center [23, 224] width 8 height 8
click at [545, 371] on icon at bounding box center [547, 445] width 4 height 6
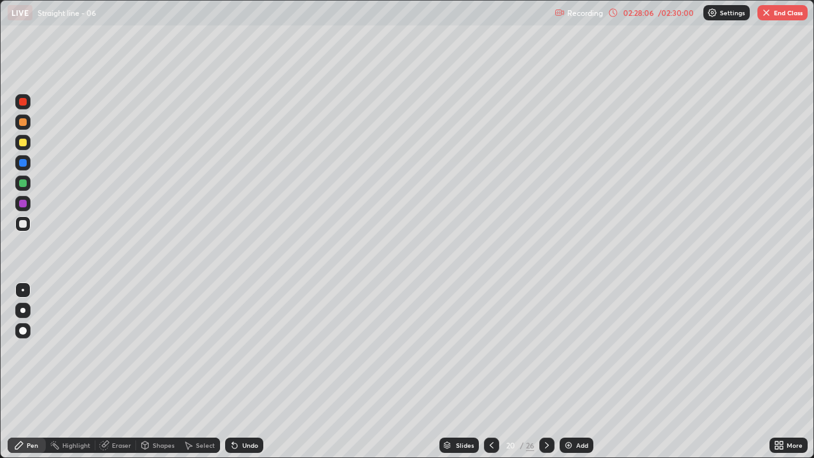
click at [26, 123] on div at bounding box center [23, 122] width 8 height 8
click at [25, 229] on div at bounding box center [22, 223] width 15 height 15
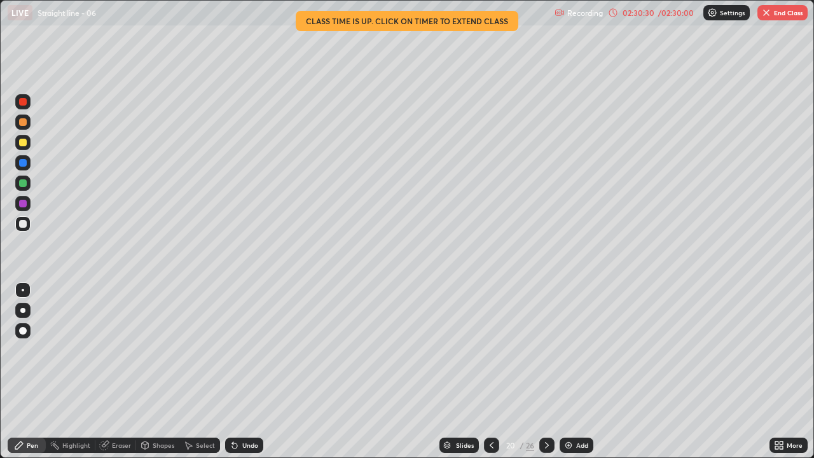
click at [616, 14] on icon at bounding box center [613, 12] width 8 height 8
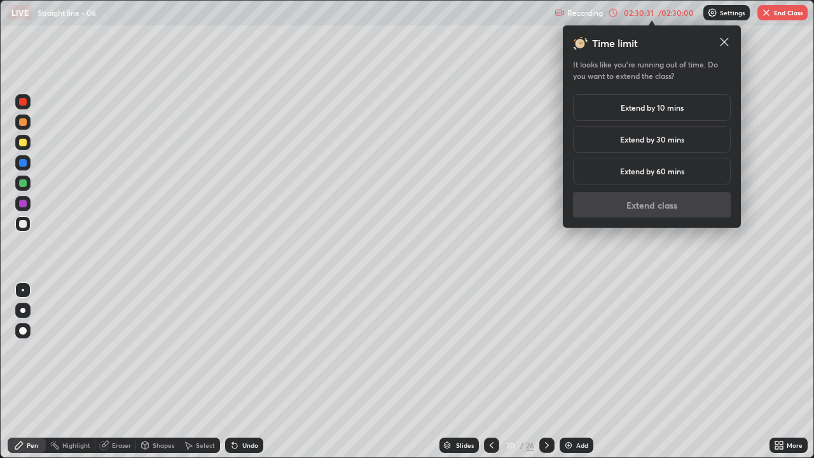
click at [675, 144] on h5 "Extend by 30 mins" at bounding box center [652, 138] width 64 height 11
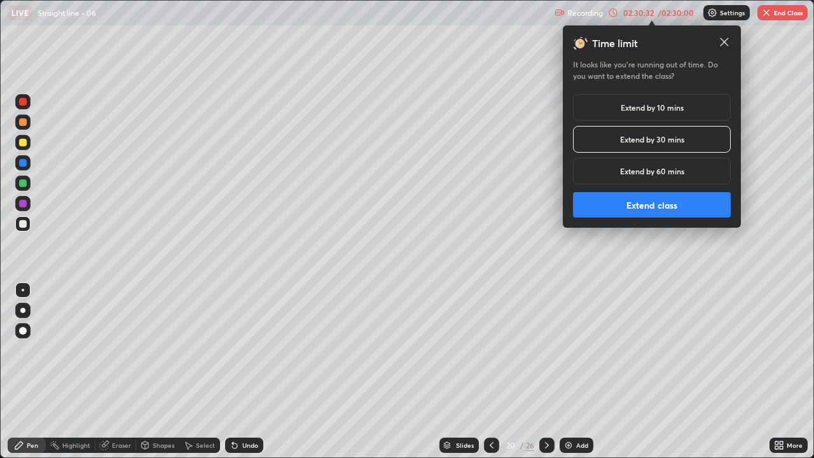
click at [657, 207] on button "Extend class" at bounding box center [652, 204] width 158 height 25
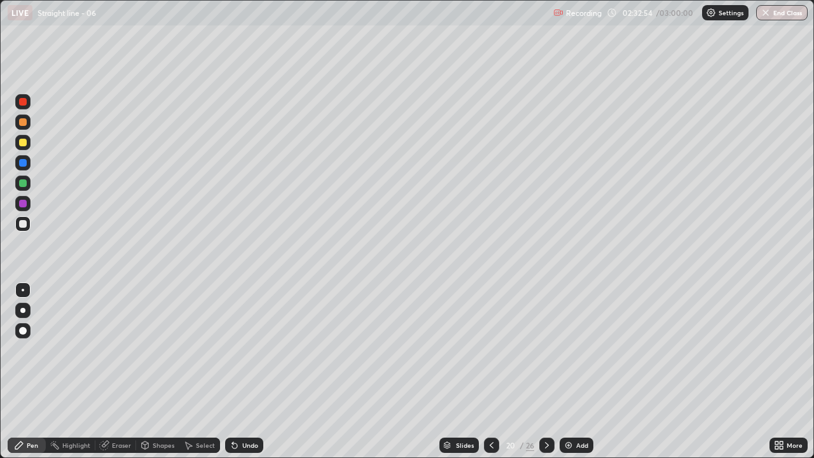
click at [238, 371] on div "Undo" at bounding box center [244, 444] width 38 height 15
click at [248, 371] on div "Undo" at bounding box center [250, 445] width 16 height 6
click at [249, 371] on div "Undo" at bounding box center [244, 444] width 38 height 15
click at [29, 186] on div at bounding box center [22, 182] width 15 height 15
click at [25, 164] on div at bounding box center [23, 163] width 8 height 8
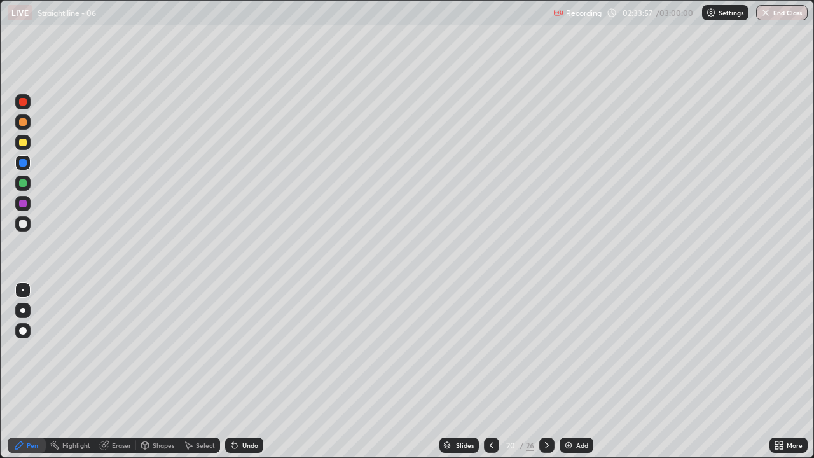
click at [25, 223] on div at bounding box center [23, 224] width 8 height 8
click at [232, 371] on icon at bounding box center [232, 442] width 1 height 1
click at [250, 371] on div "Undo" at bounding box center [244, 444] width 38 height 15
click at [254, 371] on div "Undo" at bounding box center [250, 445] width 16 height 6
click at [254, 371] on div "Undo" at bounding box center [244, 444] width 38 height 15
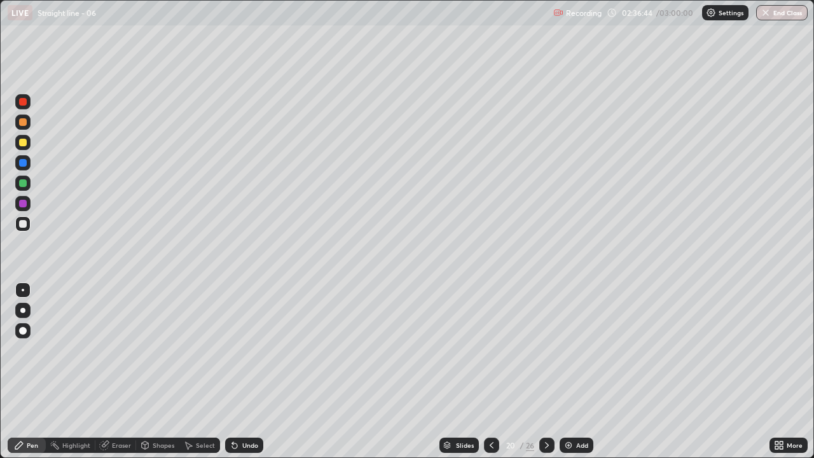
click at [127, 371] on div "Eraser" at bounding box center [121, 445] width 19 height 6
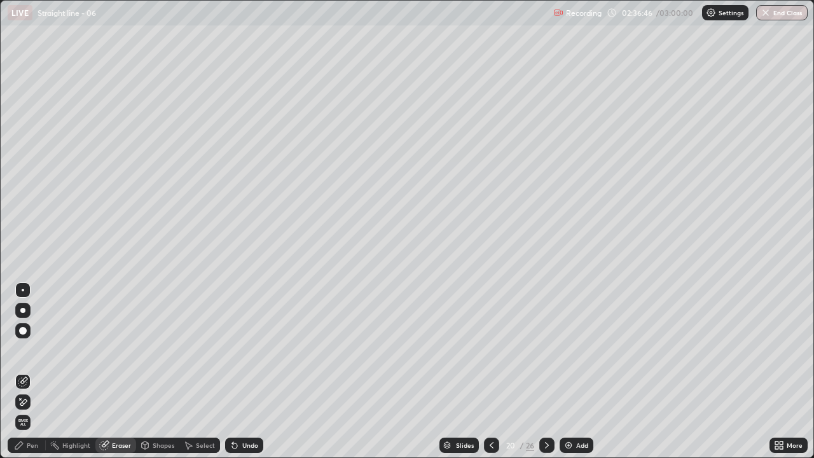
click at [22, 371] on icon at bounding box center [19, 445] width 10 height 10
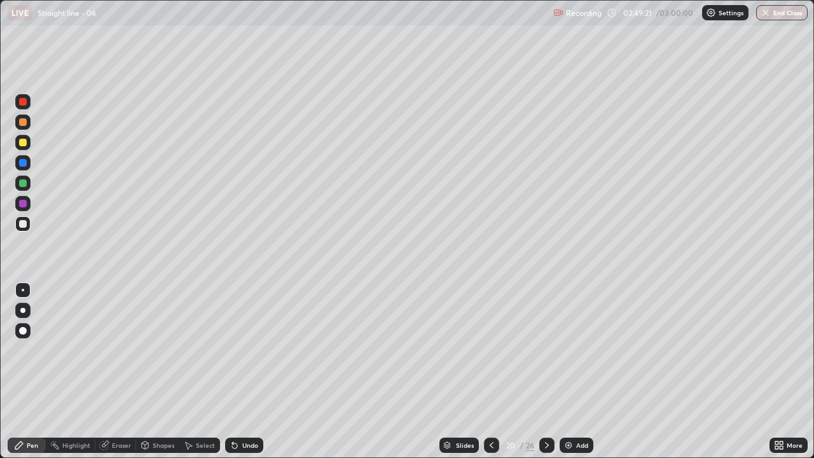
click at [550, 371] on div at bounding box center [546, 444] width 15 height 15
click at [232, 371] on icon at bounding box center [232, 442] width 1 height 1
click at [235, 371] on div "Undo" at bounding box center [244, 444] width 38 height 15
click at [24, 183] on div at bounding box center [23, 183] width 8 height 8
click at [28, 227] on div at bounding box center [22, 223] width 15 height 15
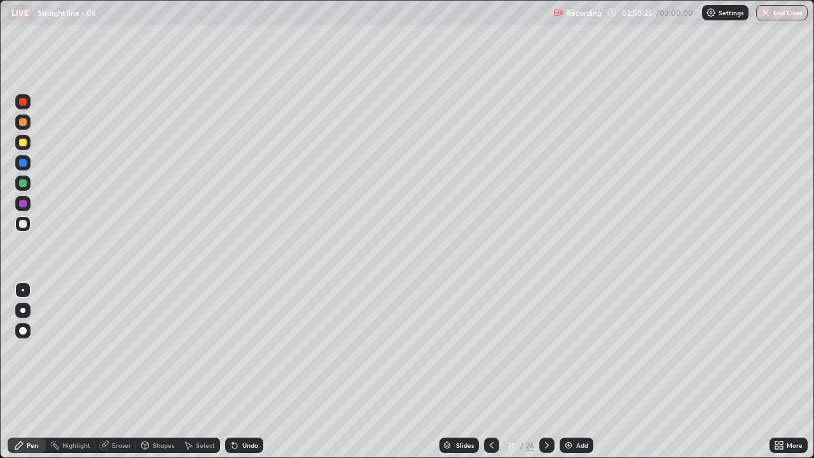
click at [24, 102] on div at bounding box center [23, 102] width 8 height 8
click at [25, 221] on div at bounding box center [23, 224] width 8 height 8
click at [26, 140] on div at bounding box center [23, 143] width 8 height 8
click at [244, 371] on div "Undo" at bounding box center [250, 445] width 16 height 6
click at [246, 371] on div "Undo" at bounding box center [250, 445] width 16 height 6
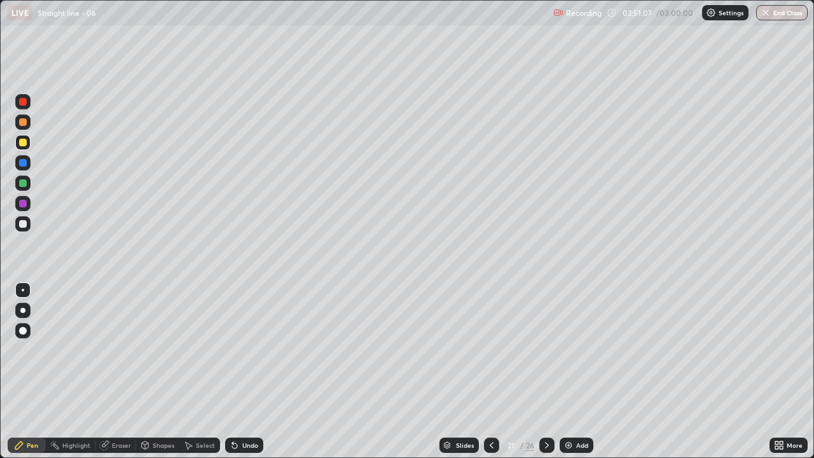
click at [247, 371] on div "Undo" at bounding box center [250, 445] width 16 height 6
click at [245, 371] on div "Undo" at bounding box center [250, 445] width 16 height 6
click at [256, 371] on div "Undo" at bounding box center [244, 444] width 38 height 15
click at [24, 225] on div at bounding box center [23, 224] width 8 height 8
click at [23, 143] on div at bounding box center [23, 143] width 8 height 8
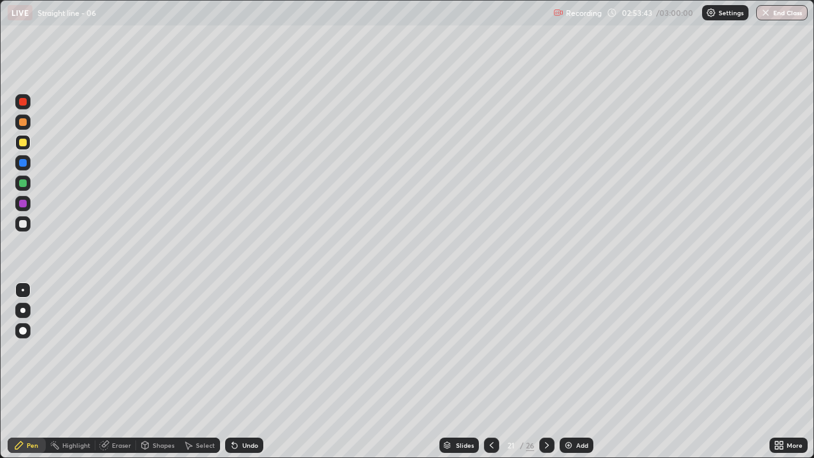
click at [25, 226] on div at bounding box center [23, 224] width 8 height 8
click at [207, 371] on div "Select" at bounding box center [205, 445] width 19 height 6
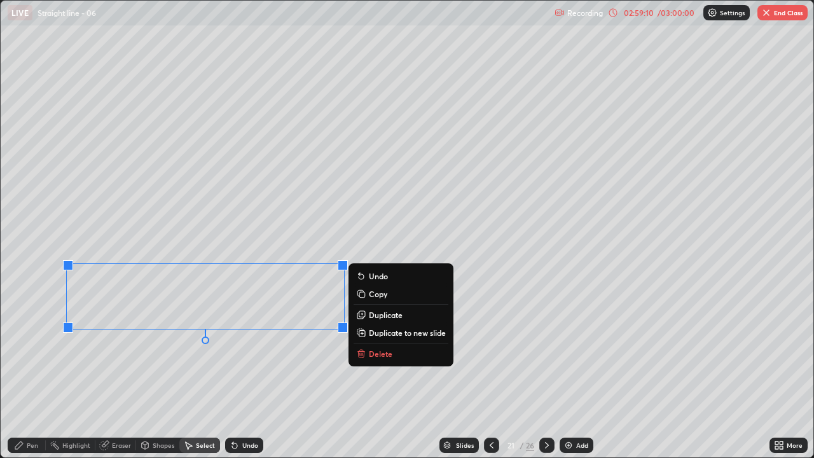
click at [402, 332] on p "Duplicate to new slide" at bounding box center [407, 332] width 77 height 10
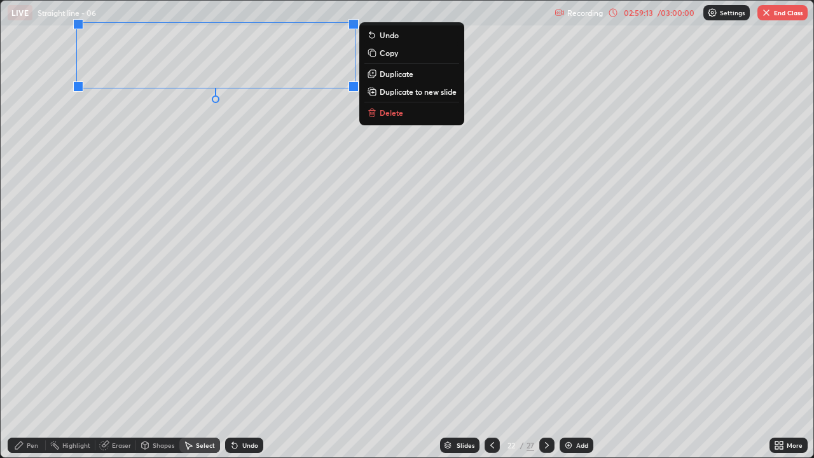
click at [42, 371] on div "Pen" at bounding box center [27, 444] width 38 height 15
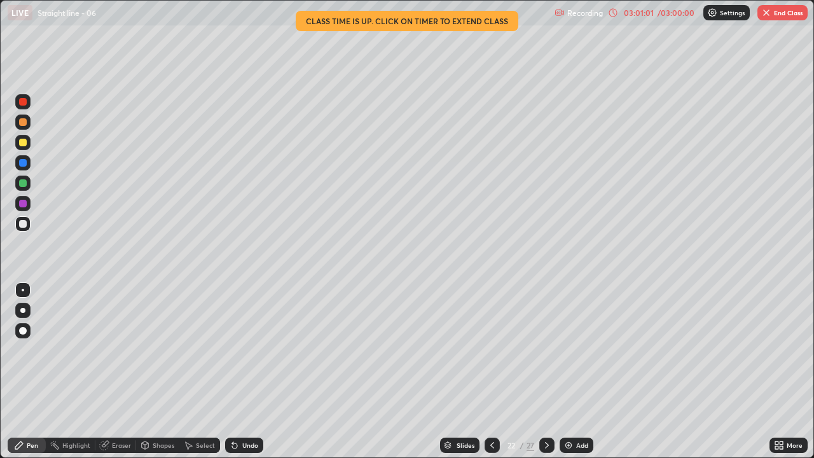
click at [249, 371] on div "Undo" at bounding box center [244, 444] width 38 height 15
click at [634, 13] on div "03:02:18" at bounding box center [638, 13] width 36 height 8
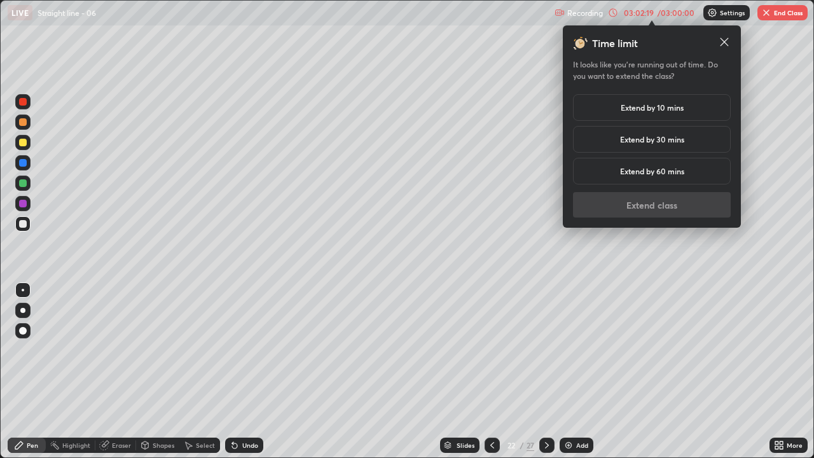
click at [681, 109] on h5 "Extend by 10 mins" at bounding box center [651, 107] width 63 height 11
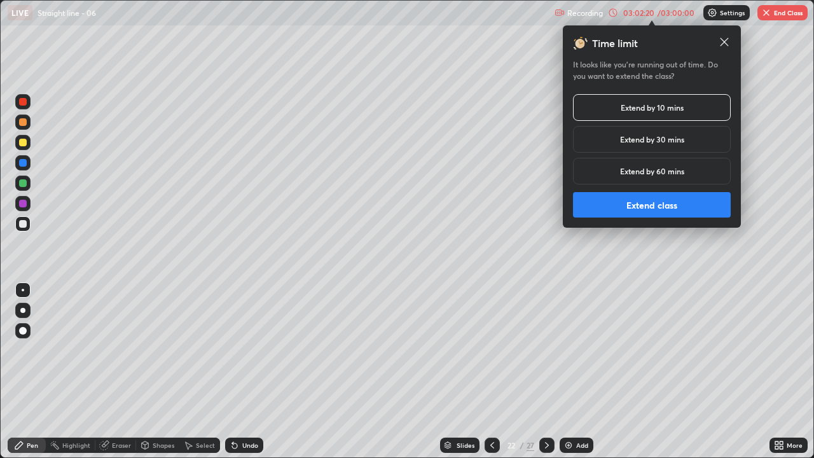
click at [616, 208] on button "Extend class" at bounding box center [652, 204] width 158 height 25
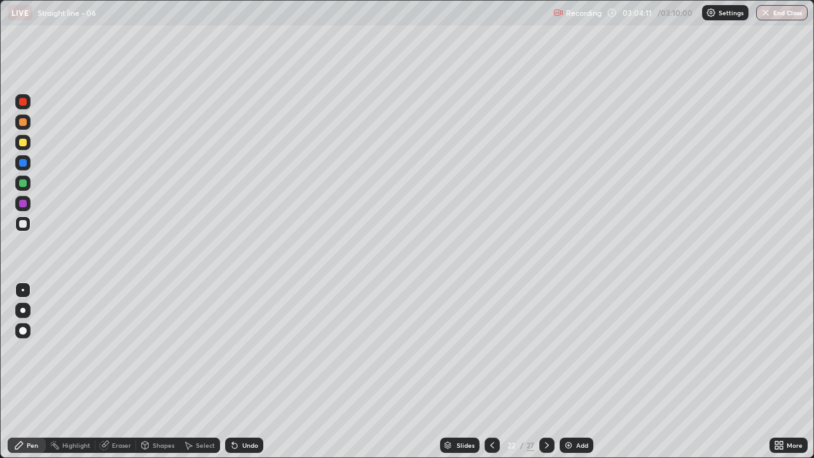
click at [545, 371] on icon at bounding box center [547, 445] width 10 height 10
click at [26, 188] on div at bounding box center [22, 182] width 15 height 15
click at [26, 220] on div at bounding box center [22, 223] width 15 height 15
click at [240, 371] on div "Undo" at bounding box center [244, 444] width 38 height 15
click at [17, 230] on div at bounding box center [22, 224] width 15 height 20
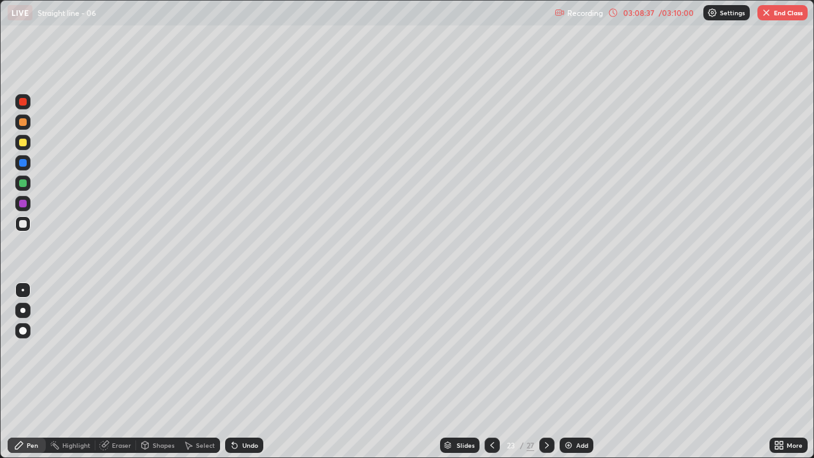
click at [22, 201] on div at bounding box center [23, 204] width 8 height 8
click at [17, 333] on div at bounding box center [22, 330] width 15 height 15
click at [232, 371] on icon at bounding box center [232, 442] width 1 height 1
click at [148, 371] on icon at bounding box center [145, 445] width 10 height 10
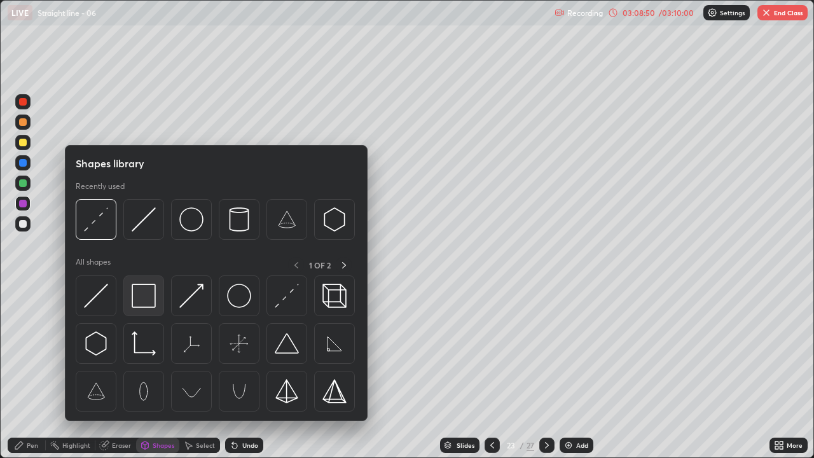
click at [139, 297] on img at bounding box center [144, 295] width 24 height 24
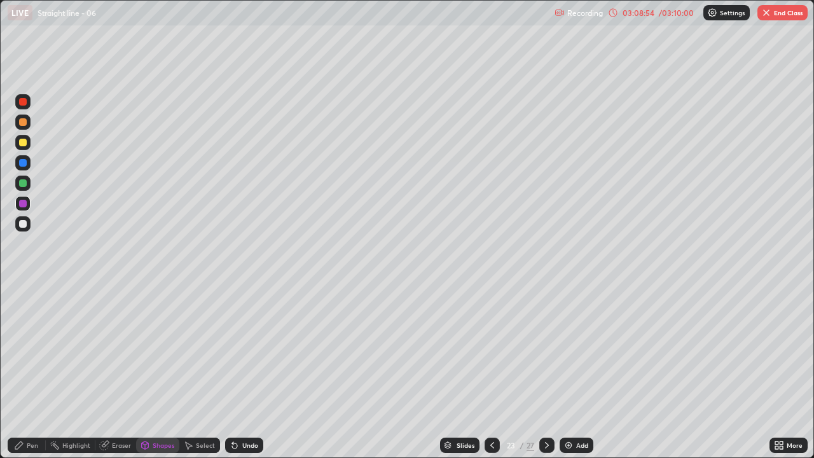
click at [249, 371] on div "Undo" at bounding box center [250, 445] width 16 height 6
click at [251, 371] on div "Undo" at bounding box center [250, 445] width 16 height 6
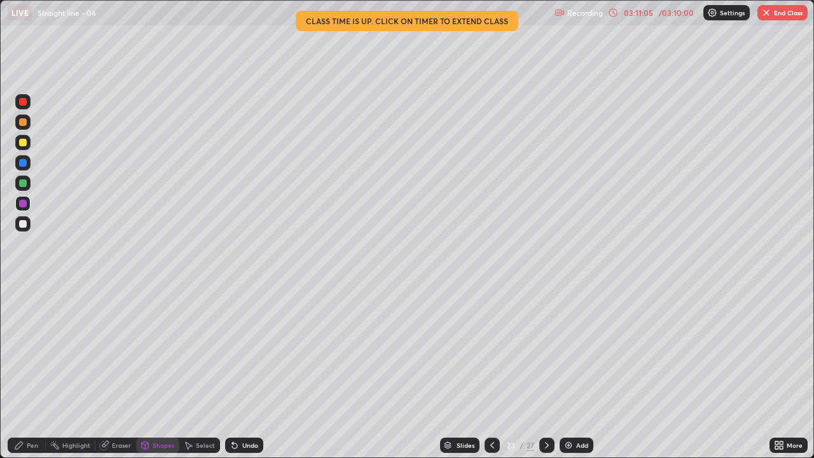
click at [781, 8] on button "End Class" at bounding box center [782, 12] width 50 height 15
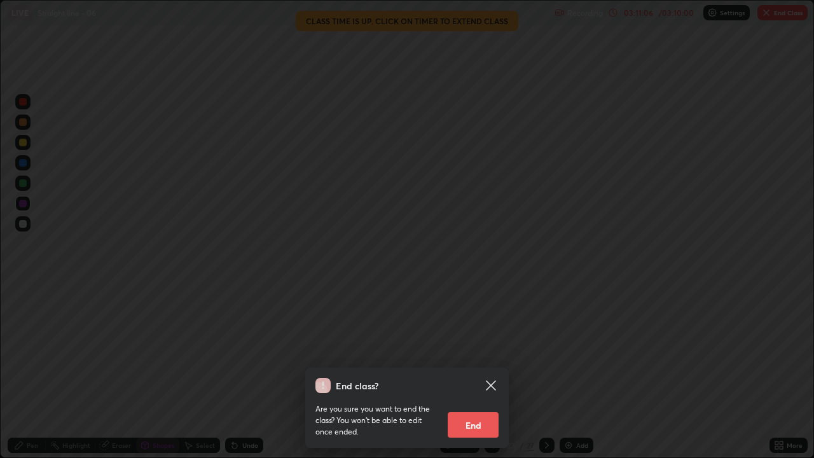
click at [477, 371] on button "End" at bounding box center [472, 424] width 51 height 25
